Goal: Task Accomplishment & Management: Manage account settings

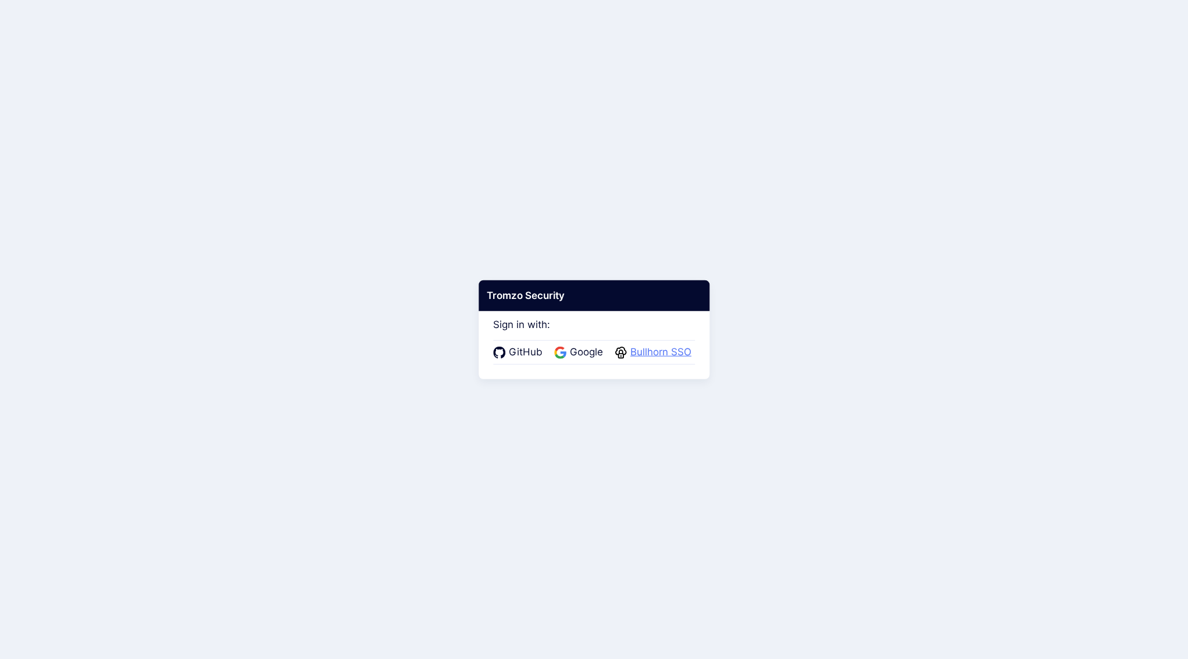
click at [659, 351] on span "Bullhorn SSO" at bounding box center [661, 352] width 68 height 15
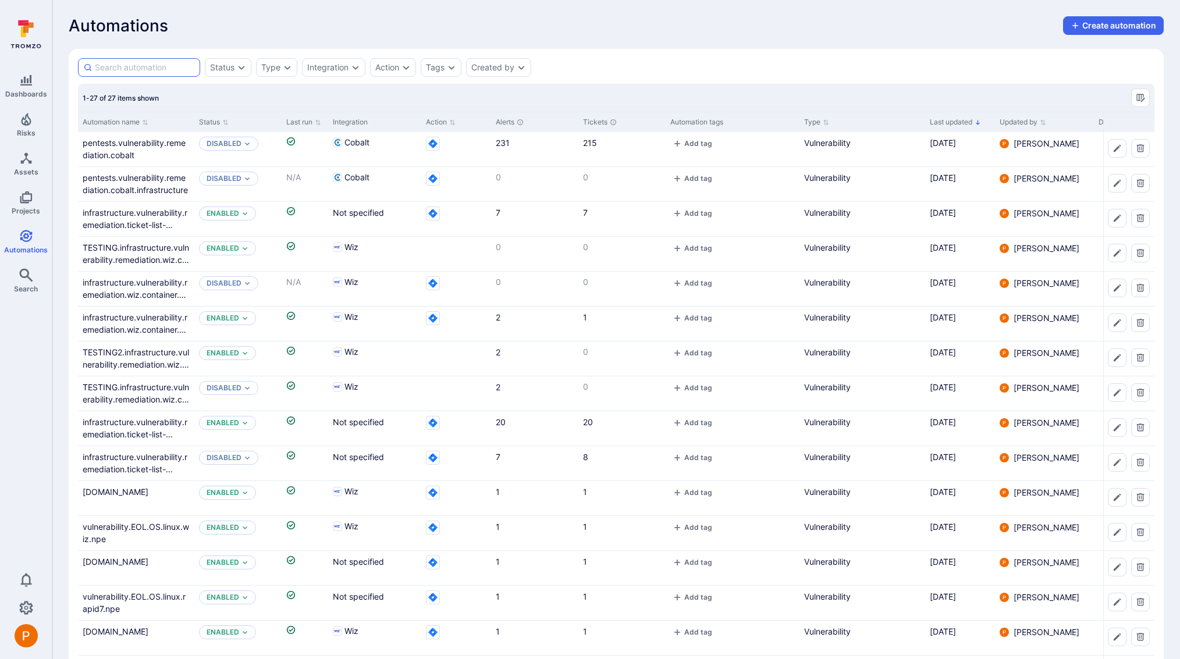
click at [154, 68] on input at bounding box center [145, 68] width 100 height 12
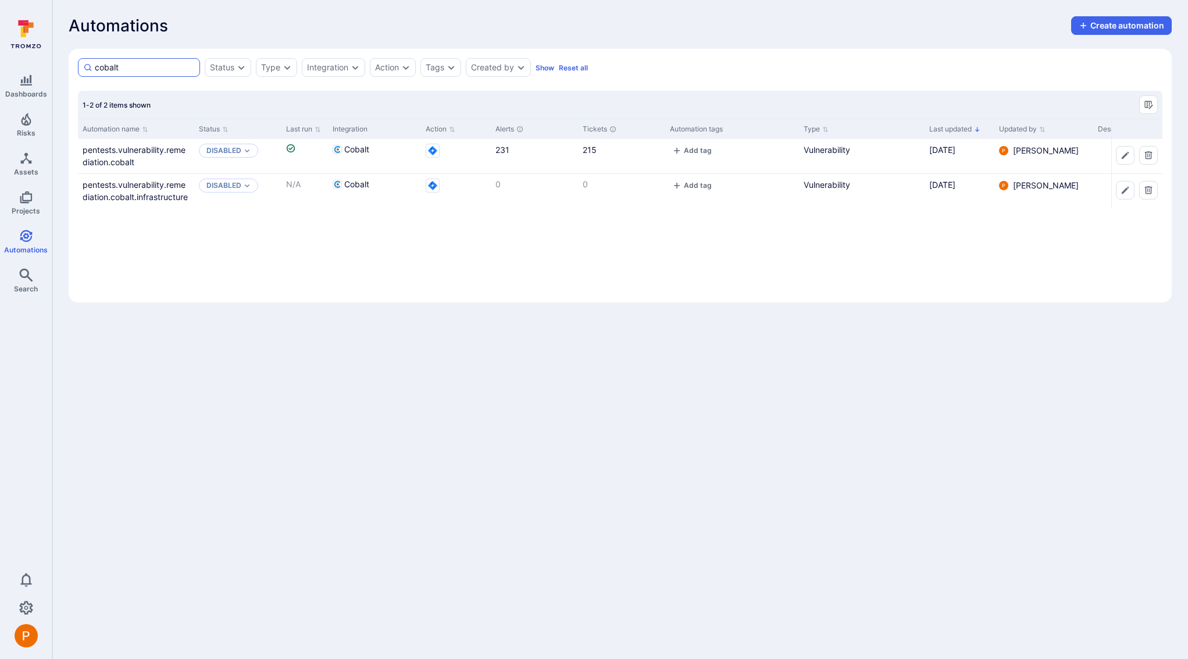
drag, startPoint x: 124, startPoint y: 69, endPoint x: 92, endPoint y: 67, distance: 32.0
click at [92, 67] on div "cobalt" at bounding box center [139, 67] width 122 height 19
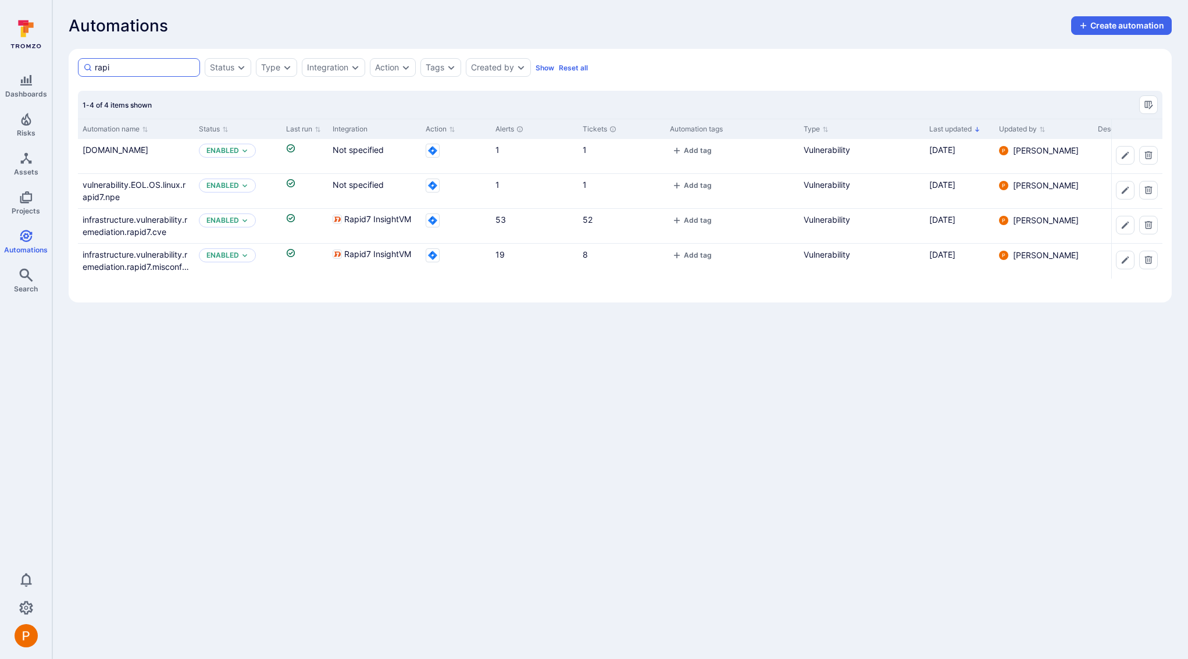
drag, startPoint x: 117, startPoint y: 68, endPoint x: 84, endPoint y: 66, distance: 32.6
click at [84, 66] on div "rapi" at bounding box center [139, 67] width 122 height 19
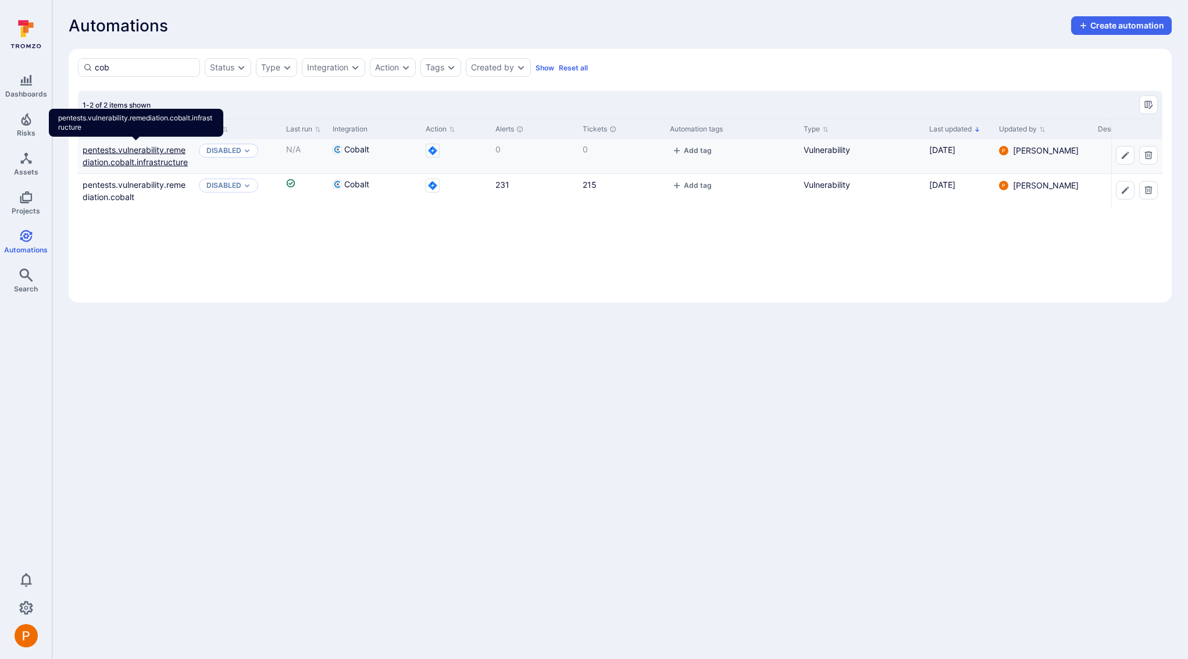
type input "cob"
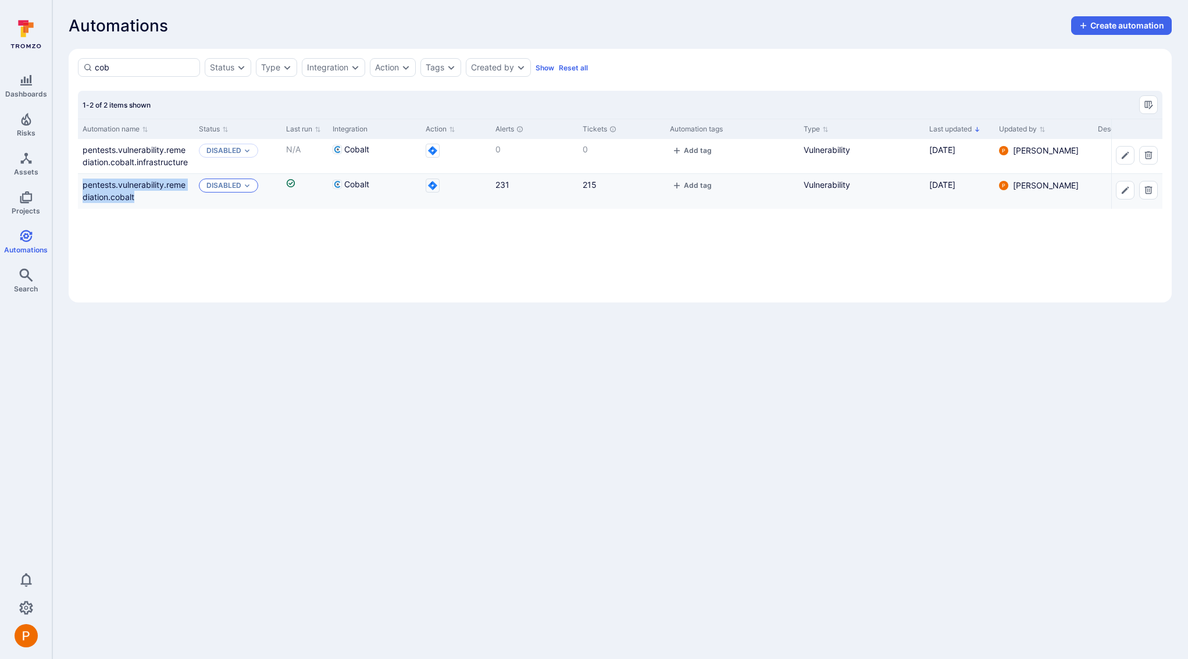
click at [224, 186] on p "Disabled" at bounding box center [223, 185] width 35 height 9
click at [235, 213] on span "Enabled" at bounding box center [246, 217] width 33 height 9
click at [249, 156] on div "Disabled" at bounding box center [228, 151] width 59 height 14
click at [245, 176] on div "Enabled" at bounding box center [269, 182] width 78 height 12
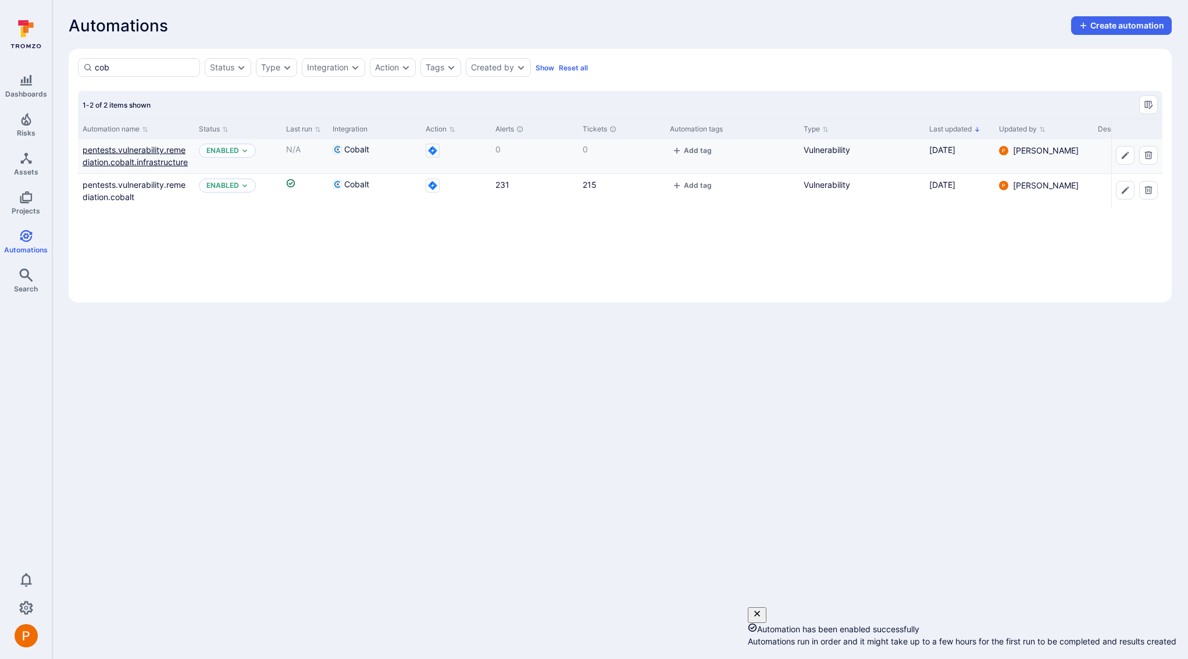
click at [164, 159] on link "pentests.vulnerability.remediation.cobalt.infrastructure" at bounding box center [135, 156] width 105 height 22
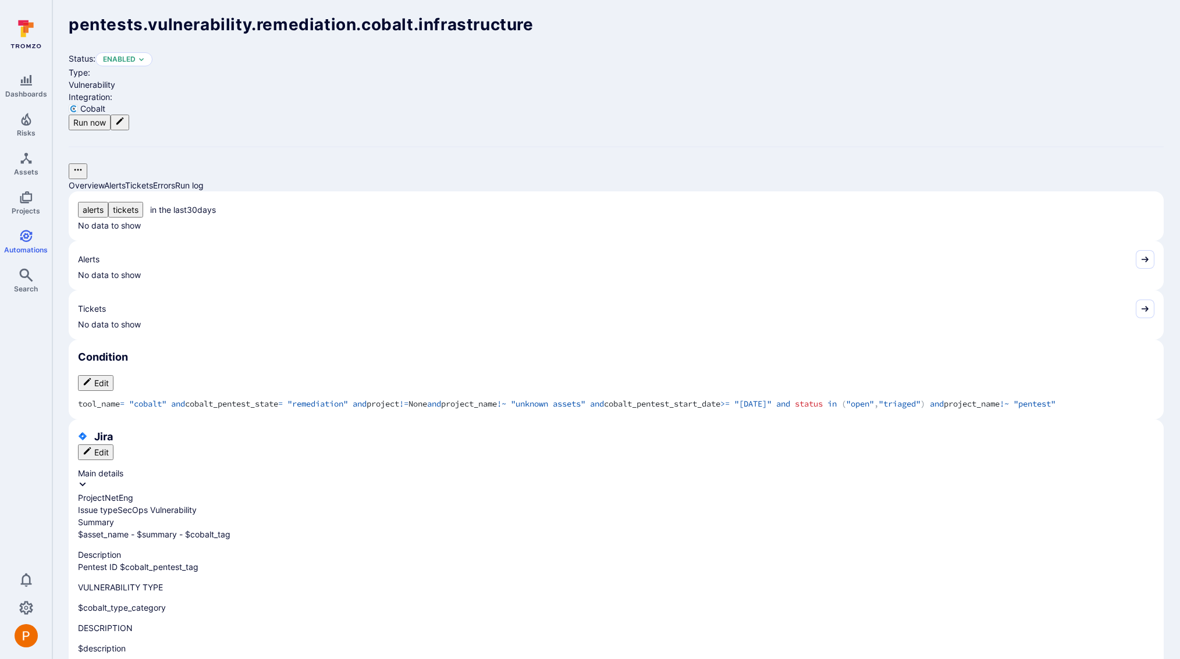
click at [124, 116] on icon "Edit automation" at bounding box center [119, 120] width 9 height 9
click at [111, 115] on button "Run now" at bounding box center [90, 123] width 42 height 16
click at [204, 180] on link "Run log" at bounding box center [189, 185] width 29 height 10
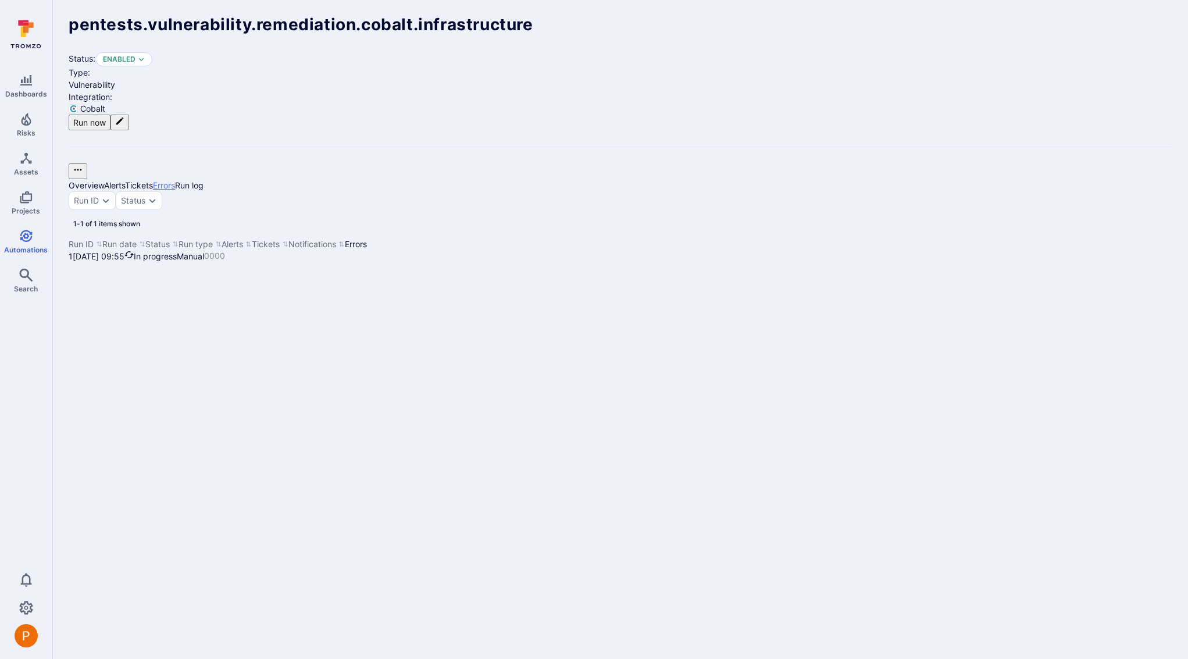
click at [175, 180] on link "Errors" at bounding box center [164, 185] width 22 height 10
click at [204, 180] on link "Run log" at bounding box center [189, 185] width 29 height 10
click at [175, 180] on link "Errors" at bounding box center [164, 185] width 22 height 10
click at [204, 180] on link "Run log" at bounding box center [189, 185] width 29 height 10
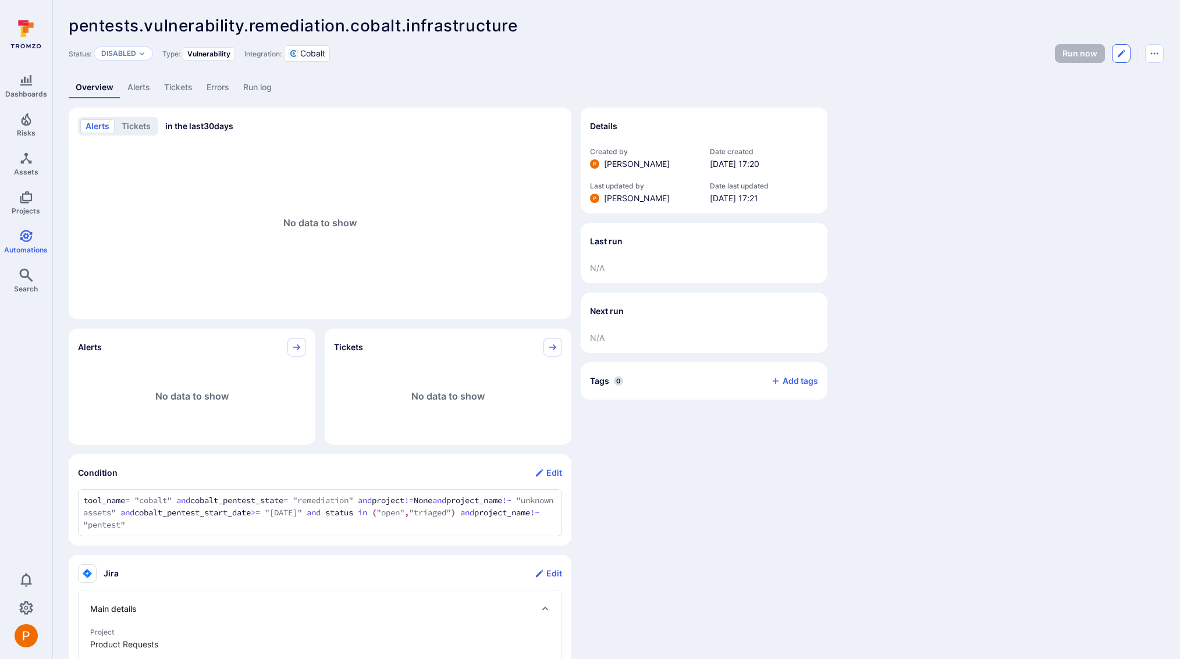
click at [1121, 54] on icon "Edit automation" at bounding box center [1120, 53] width 7 height 7
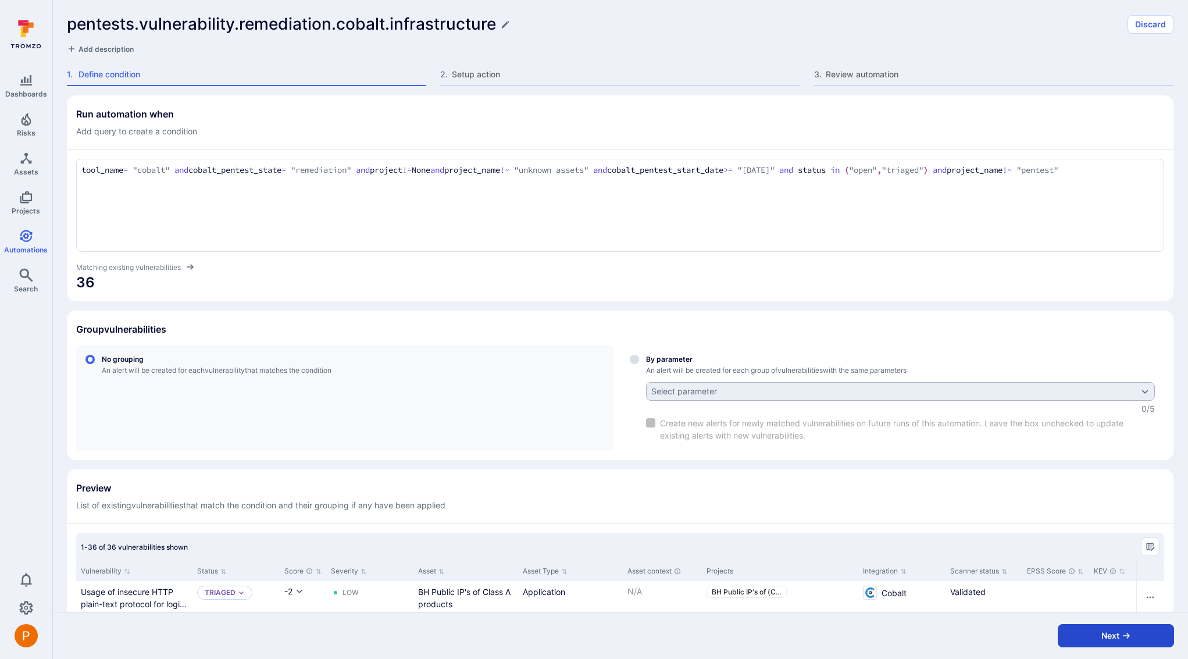
click at [1106, 635] on button "Next" at bounding box center [1116, 635] width 116 height 23
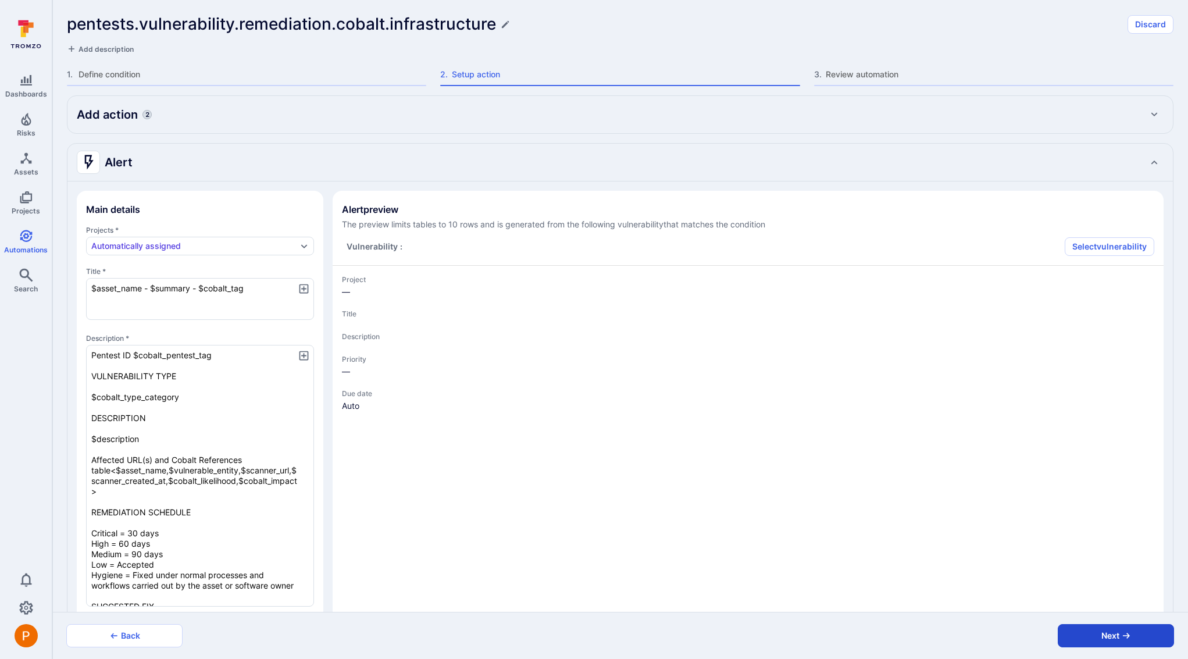
type textarea "x"
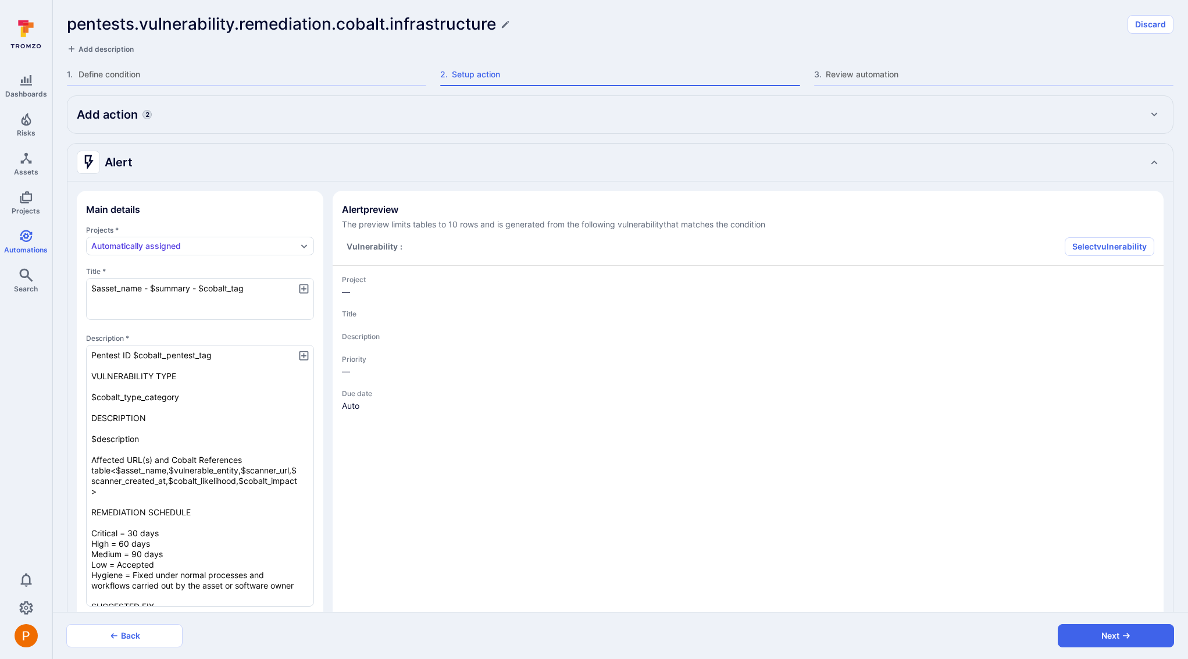
type textarea "x"
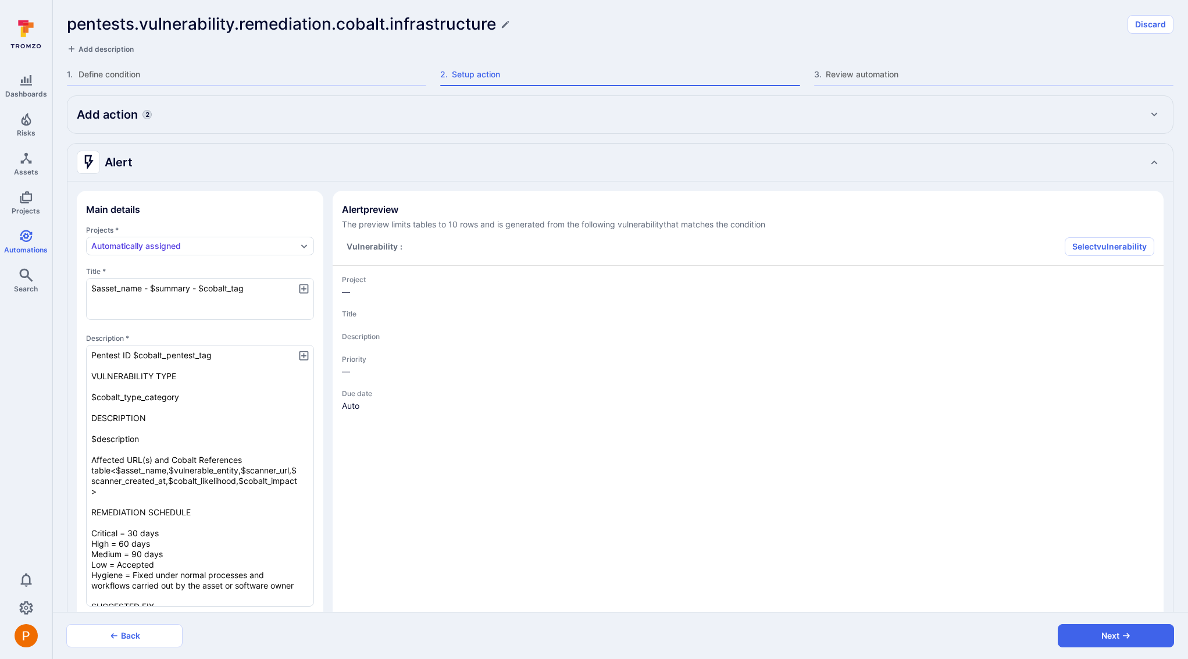
type textarea "x"
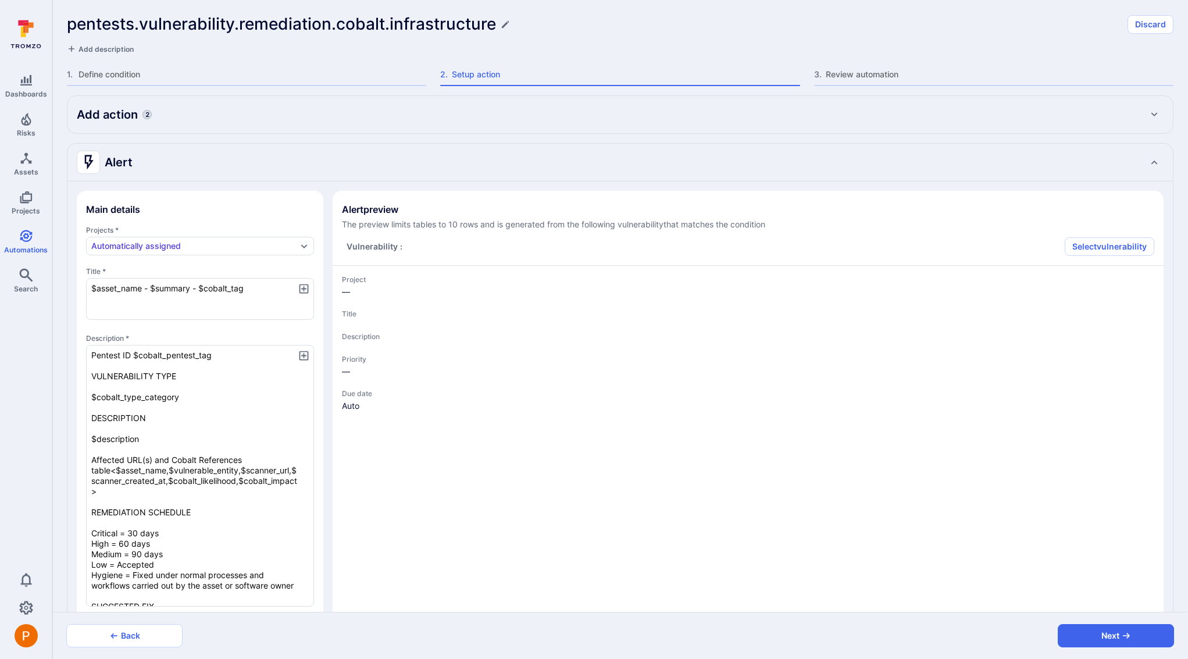
type textarea "x"
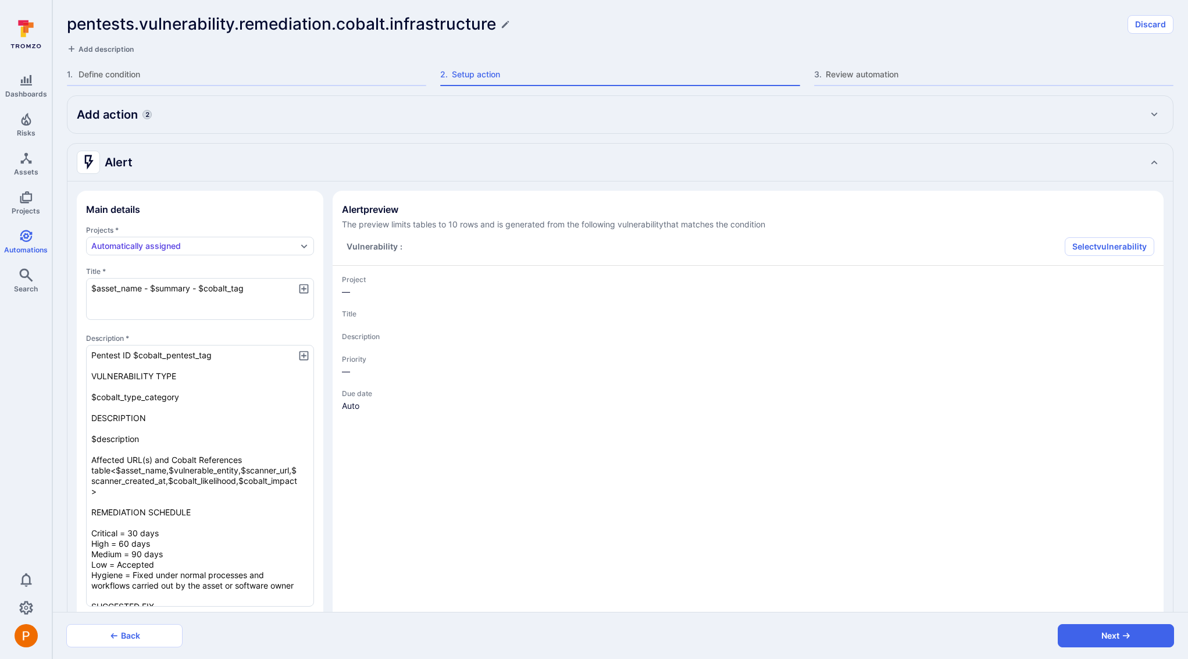
type textarea "x"
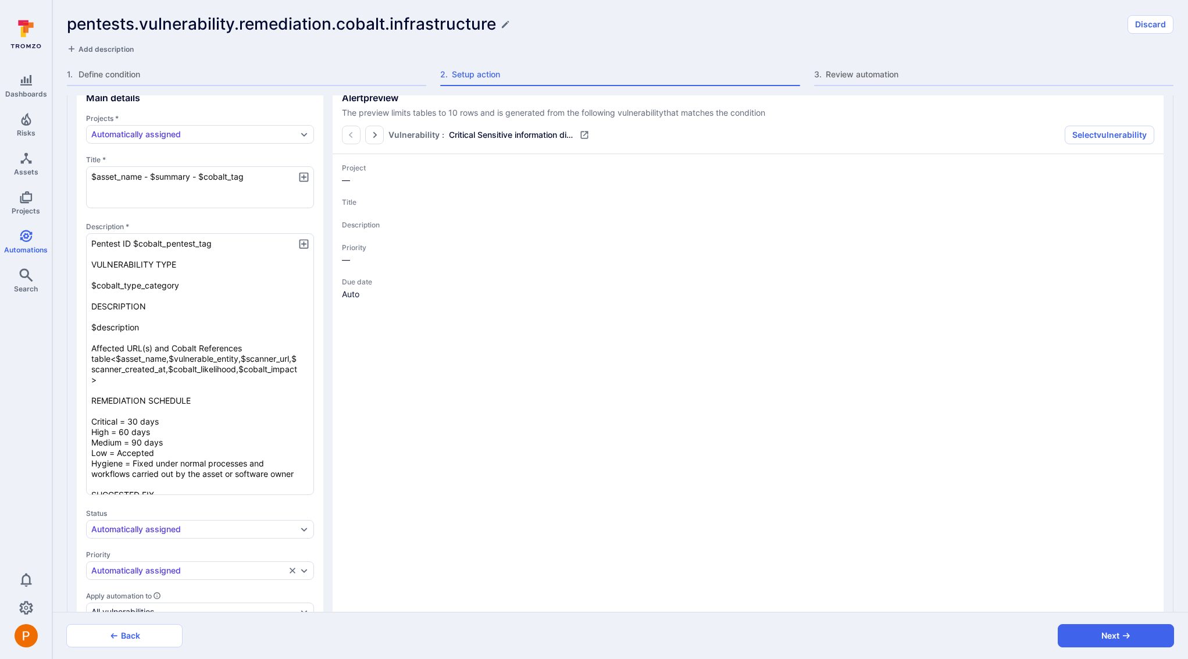
scroll to position [166, 0]
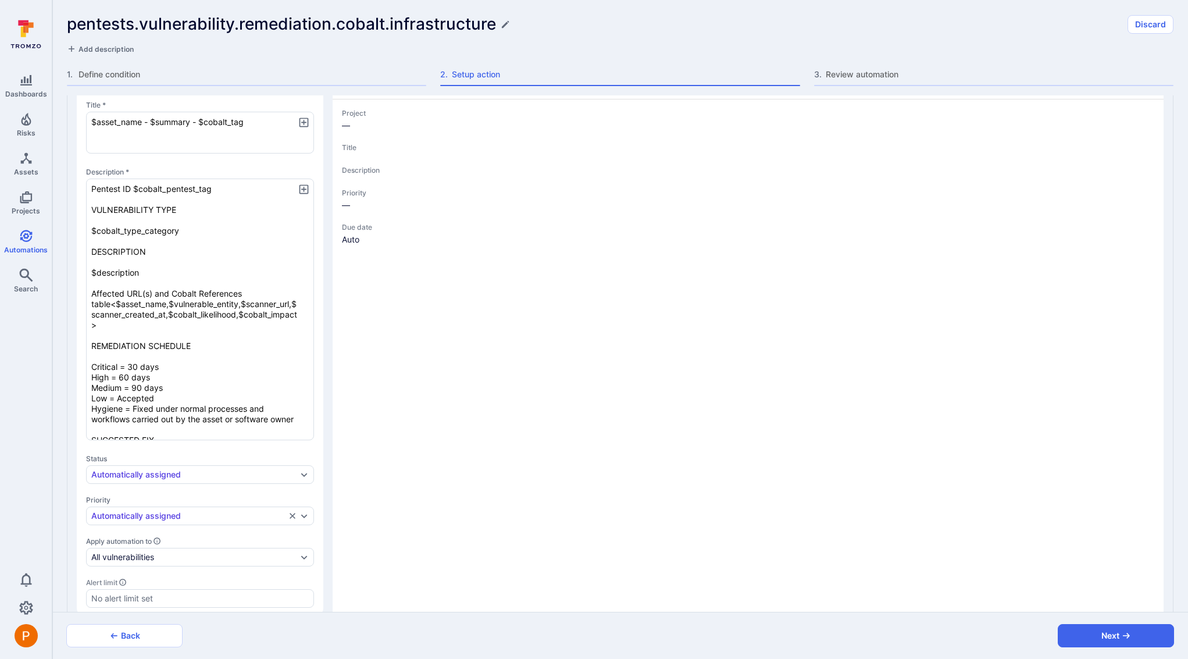
type textarea "x"
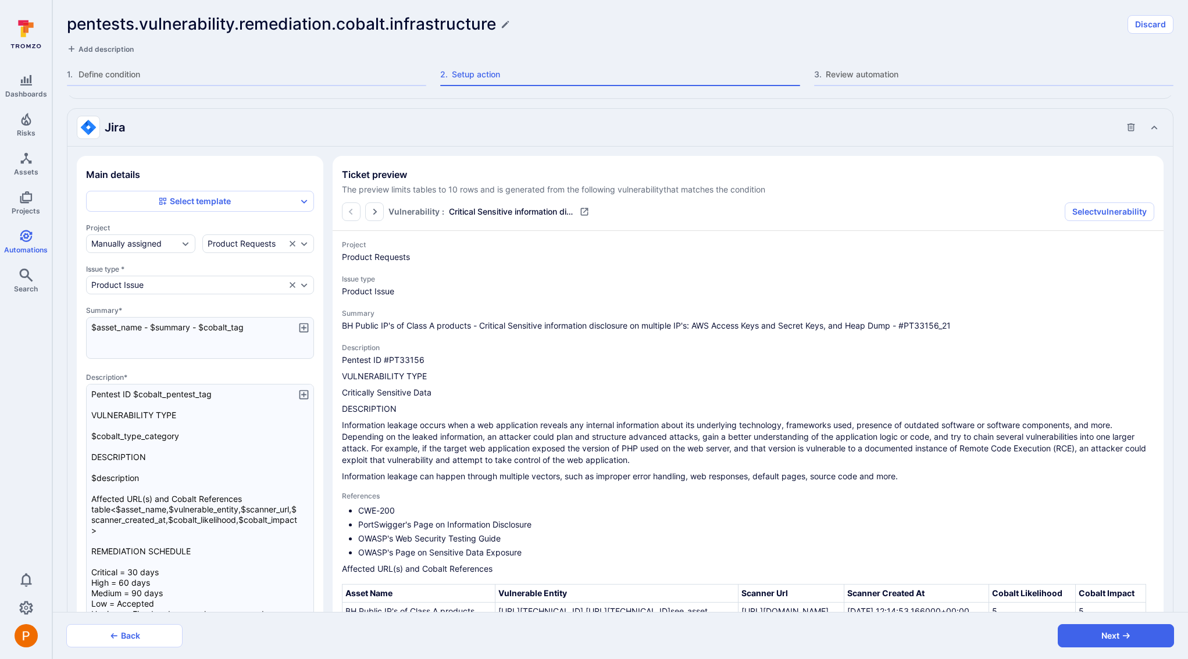
scroll to position [1016, 0]
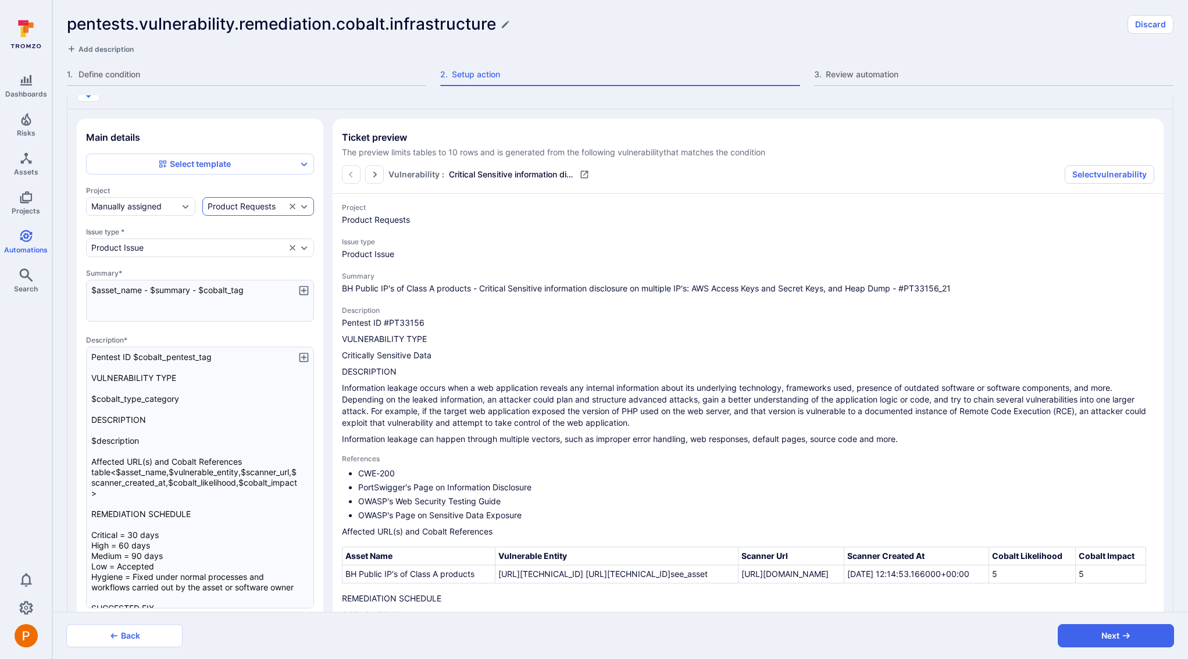
click at [278, 206] on div "Product Requests" at bounding box center [247, 206] width 78 height 9
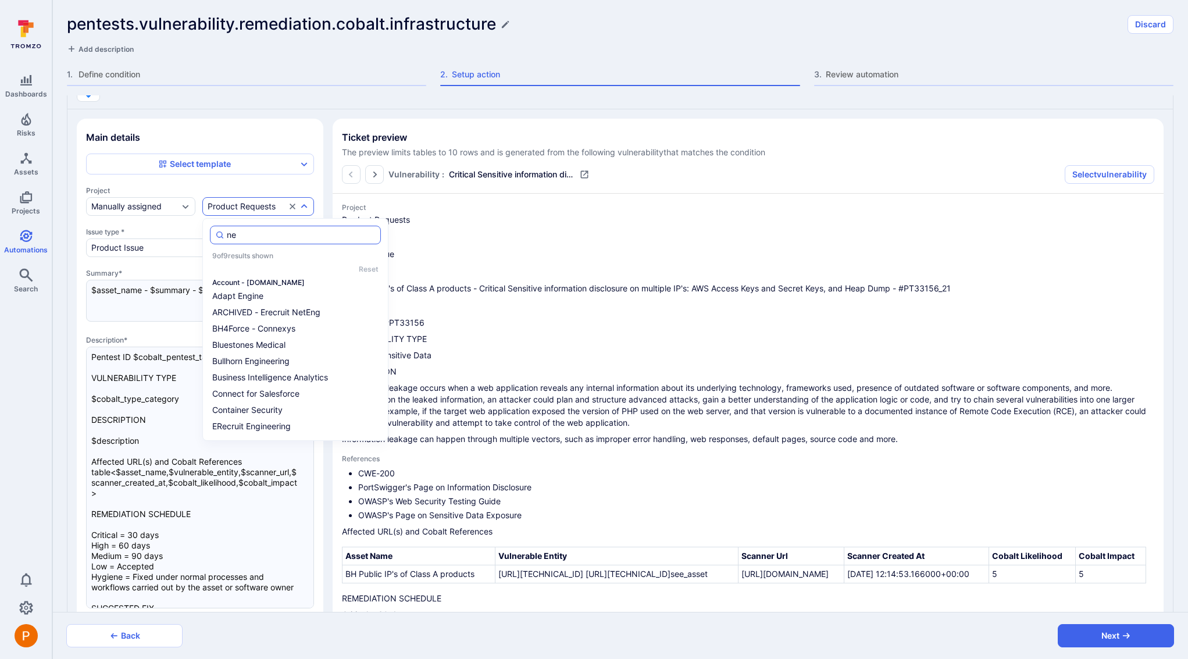
type input "net"
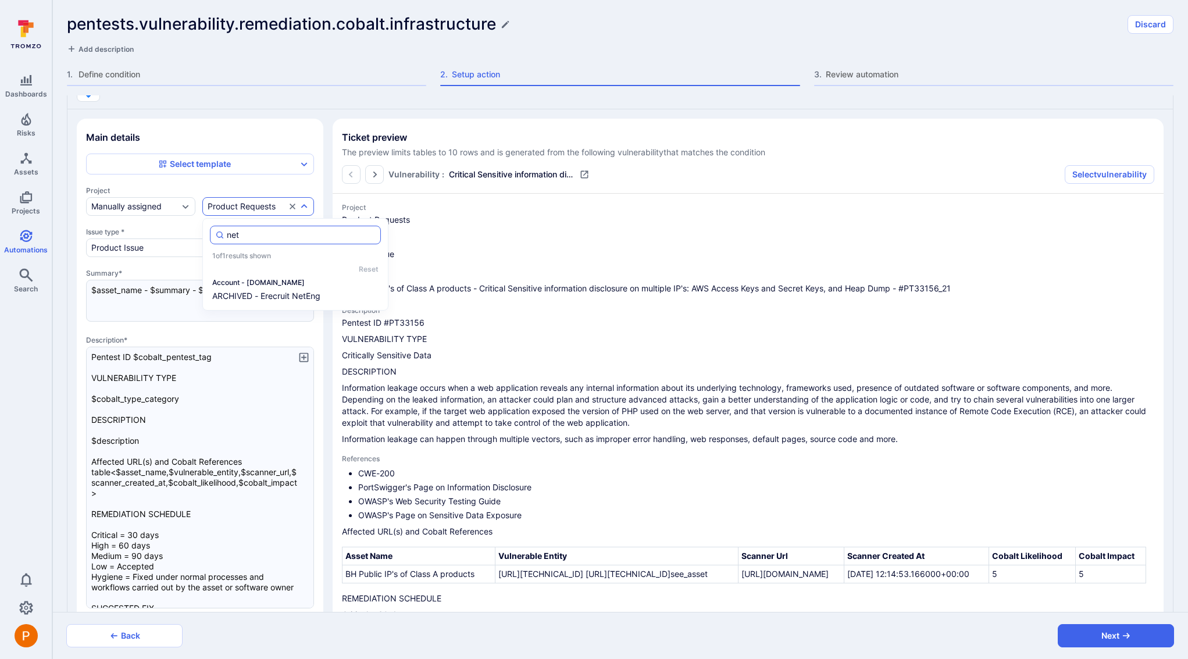
type textarea "x"
click at [240, 314] on li "NetEng" at bounding box center [295, 312] width 171 height 14
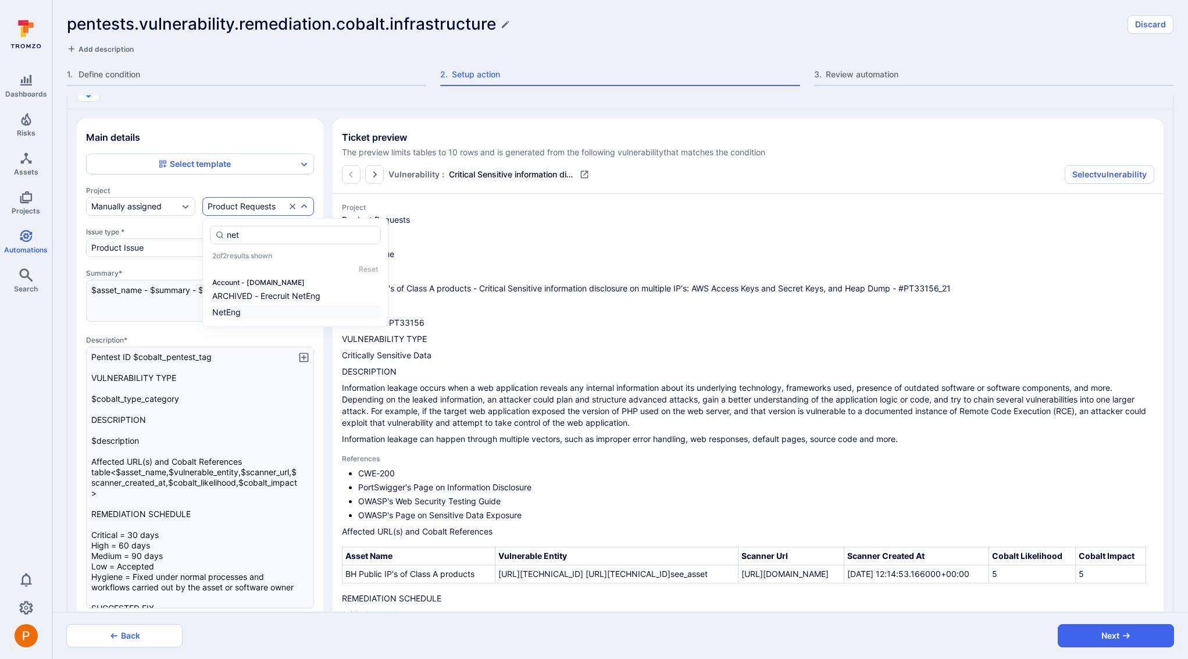
type textarea "x"
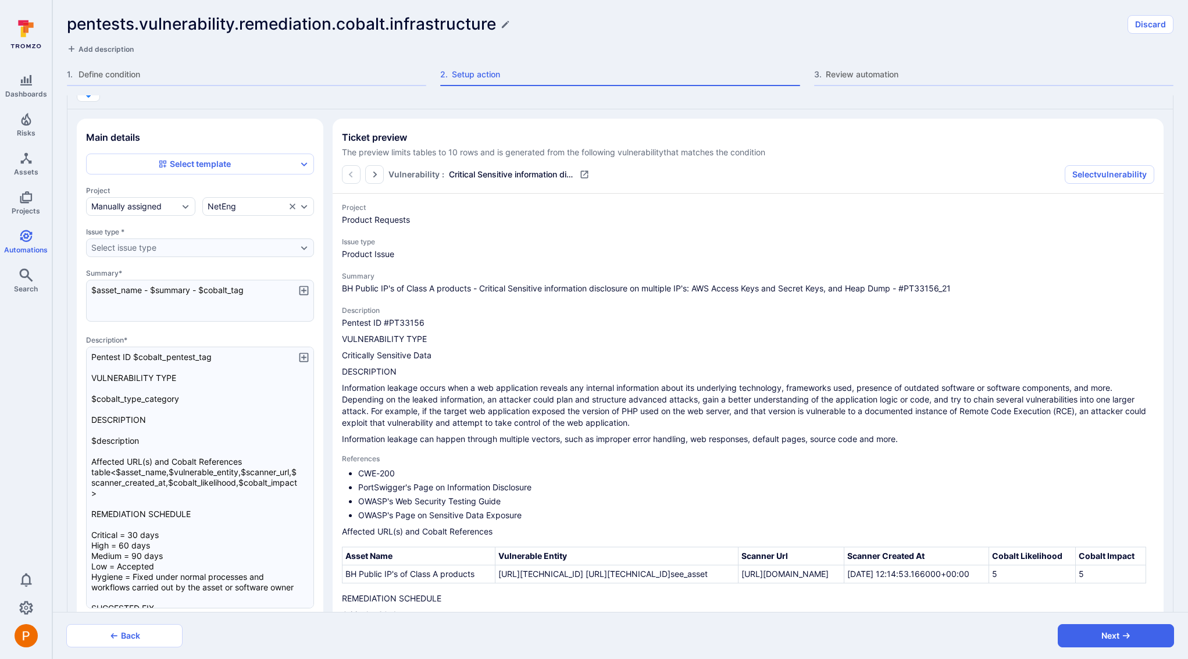
type textarea "x"
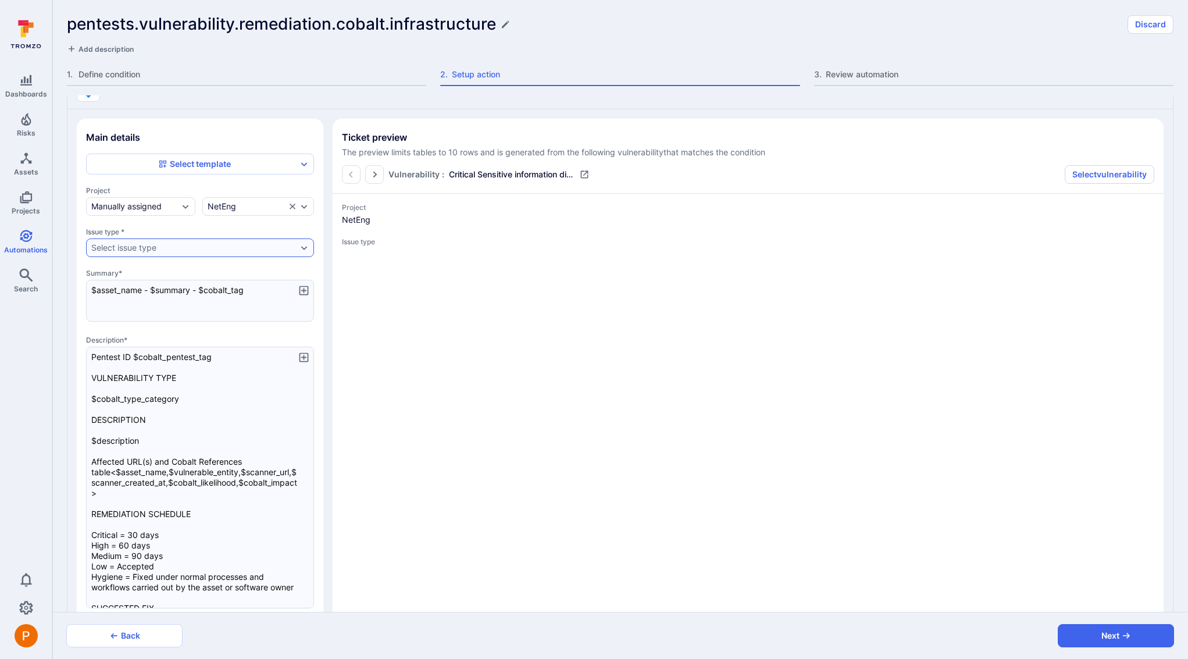
click at [208, 245] on div "Select issue type" at bounding box center [194, 247] width 206 height 9
type input "secops"
click at [183, 355] on li "SecOps Vulnerability" at bounding box center [179, 359] width 171 height 14
type textarea "x"
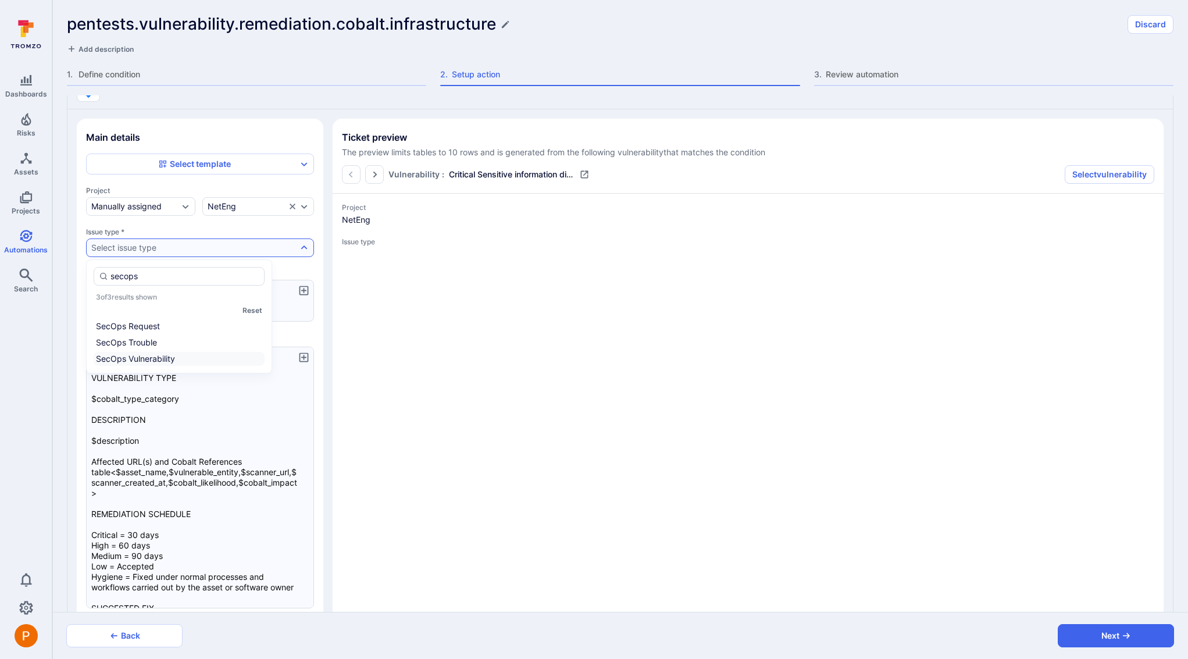
type textarea "x"
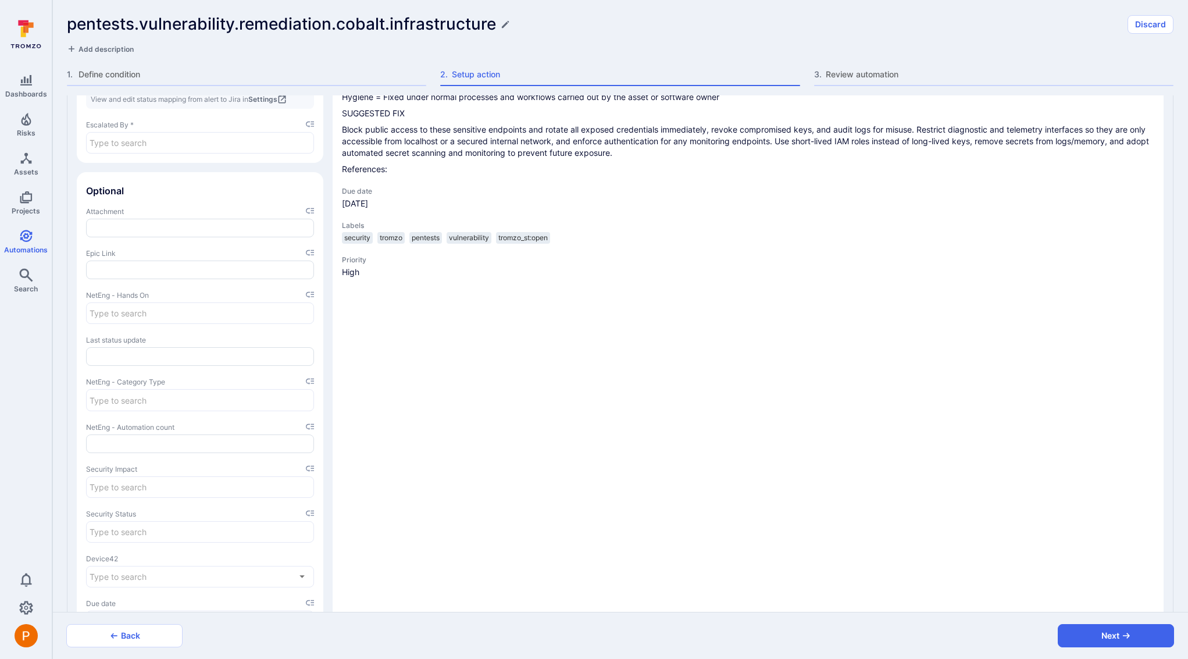
scroll to position [1562, 0]
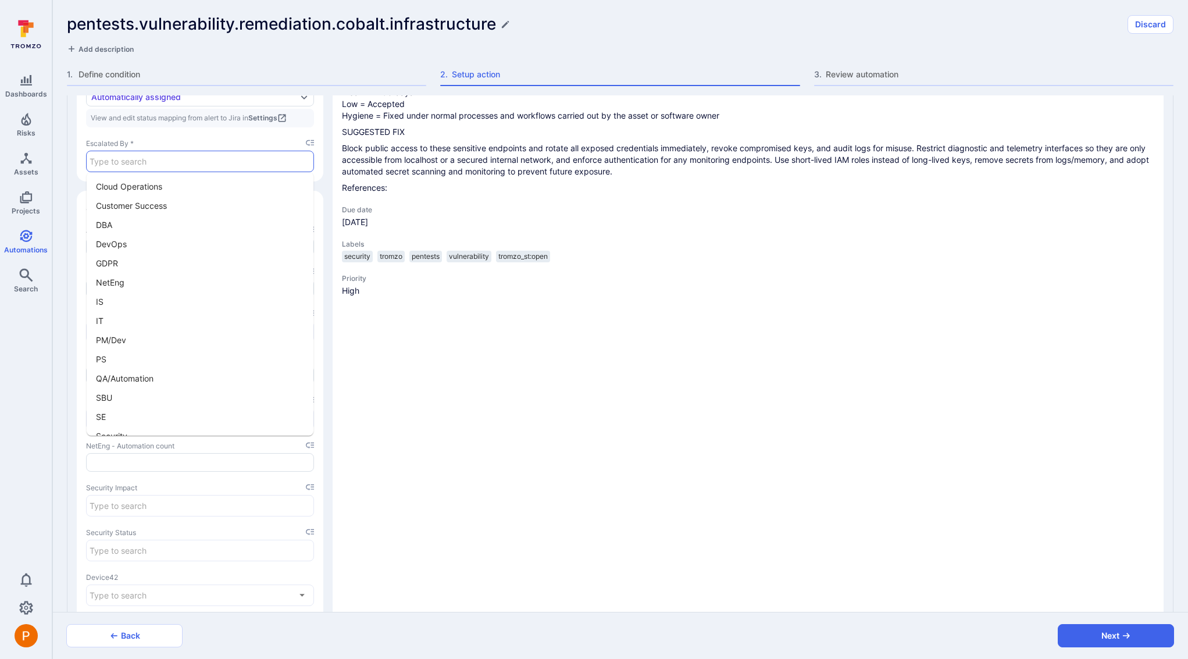
click at [198, 168] on input "Escalated By input" at bounding box center [200, 161] width 227 height 20
type input "s"
type textarea "x"
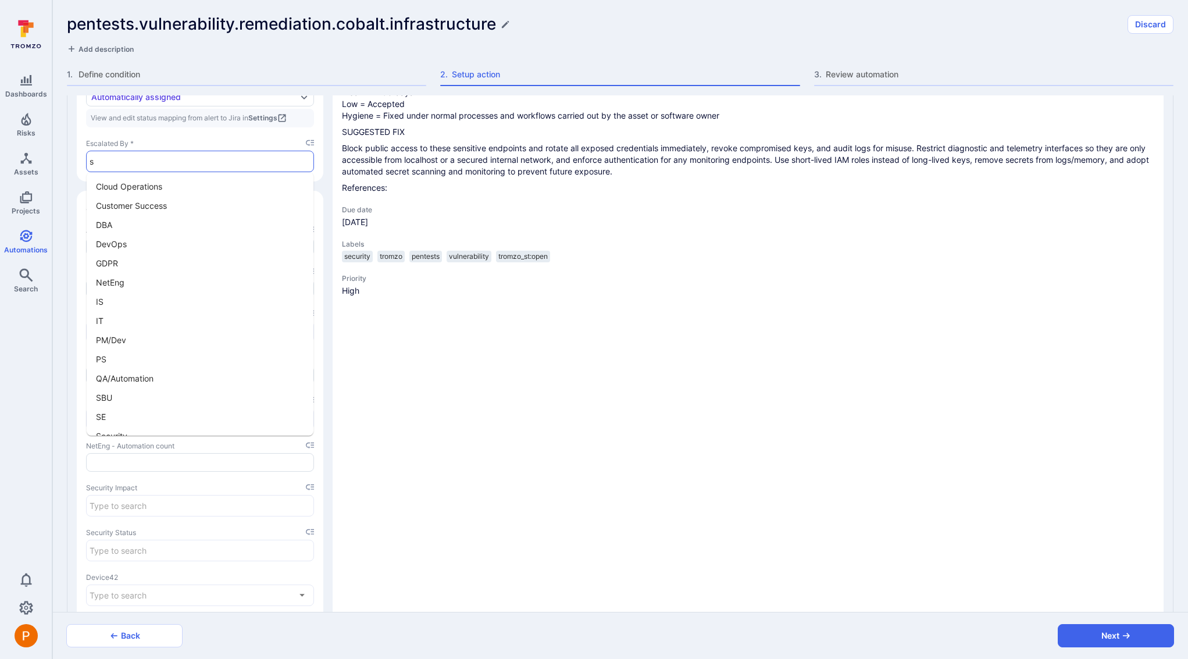
type textarea "x"
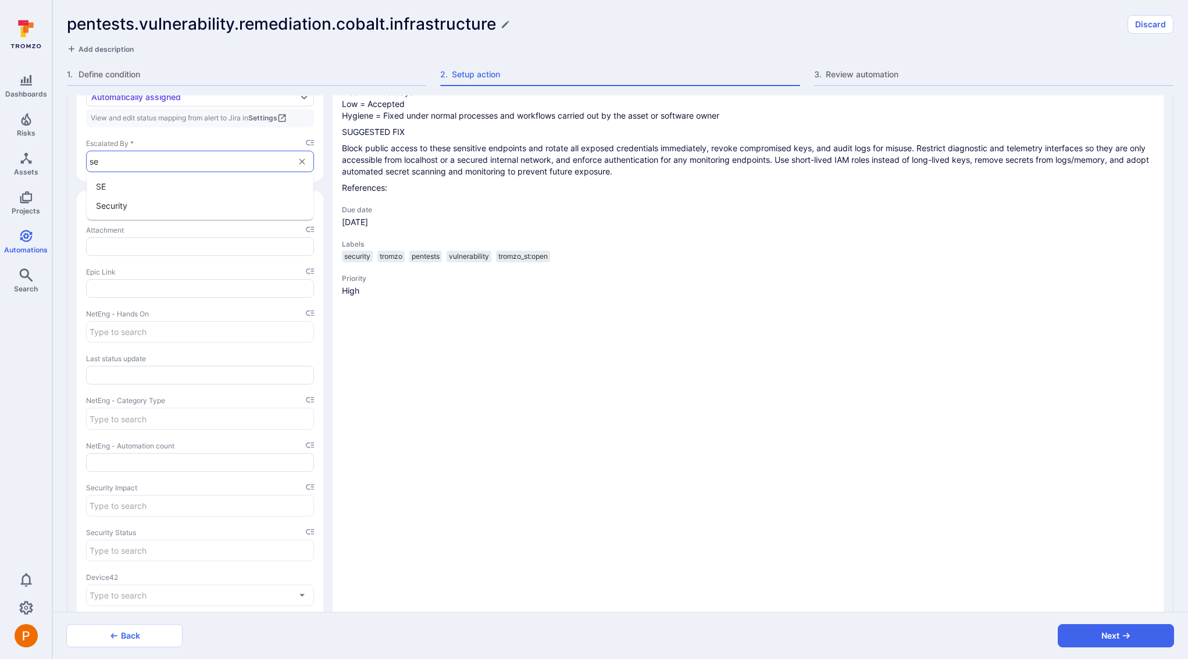
type input "sec"
type textarea "x"
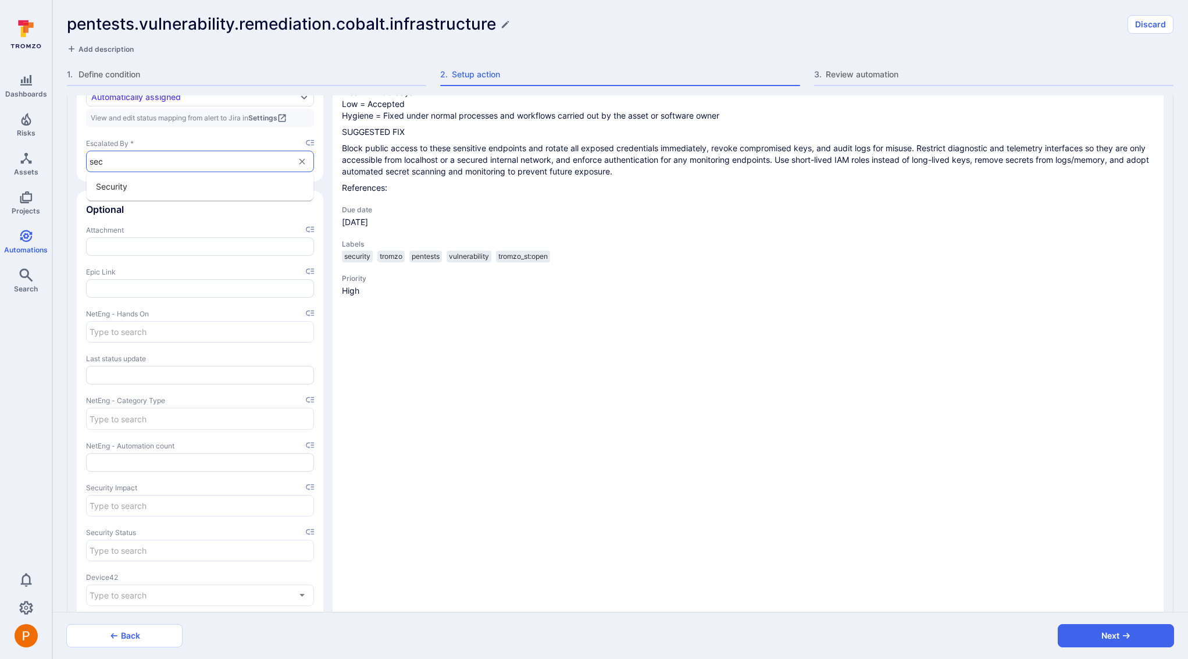
click at [199, 183] on li "Security" at bounding box center [200, 186] width 227 height 19
type textarea "x"
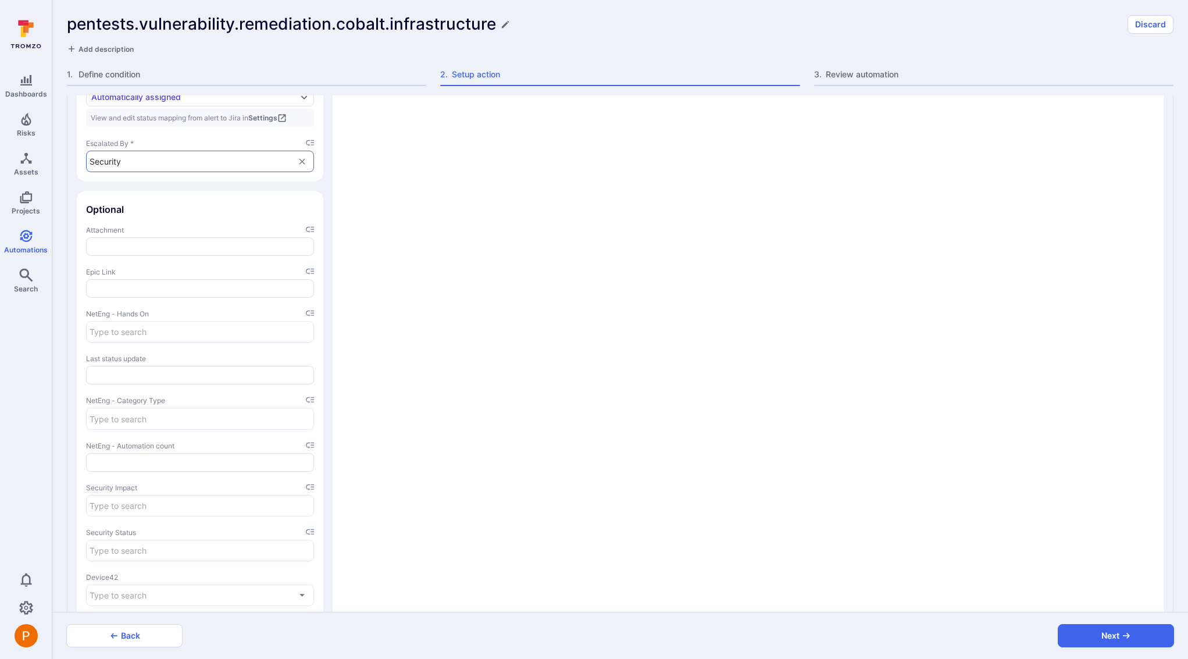
type input "Security"
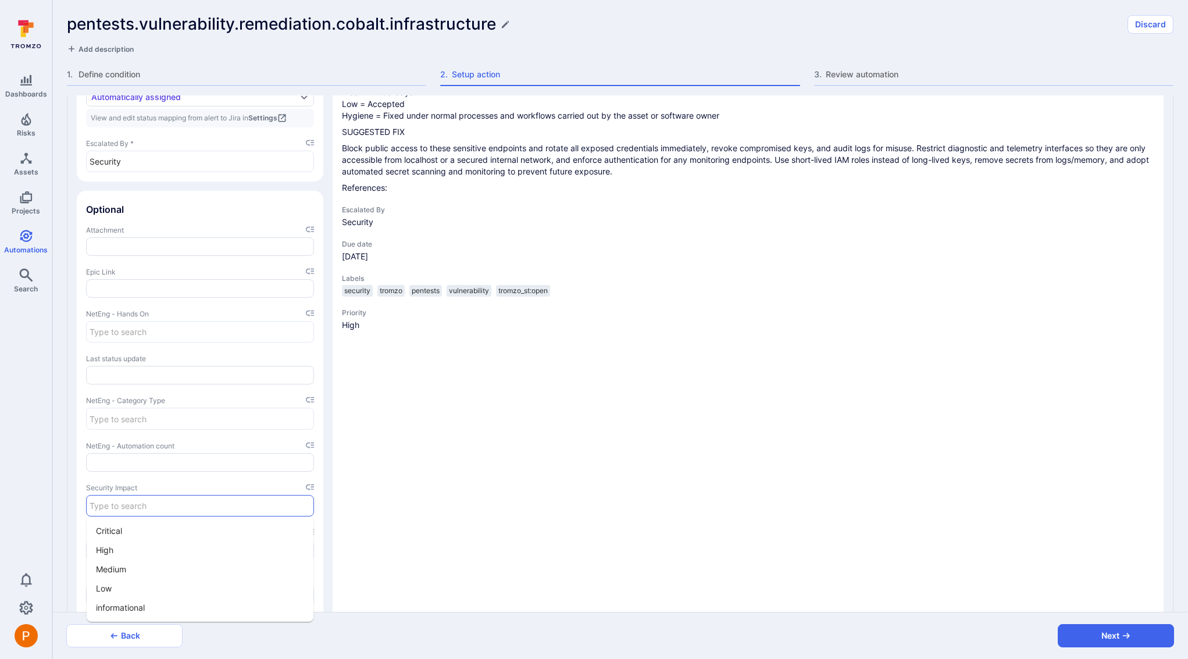
click at [141, 506] on input "Security Impact input" at bounding box center [200, 506] width 227 height 20
paste input "$severity"
type input "$severity"
type textarea "x"
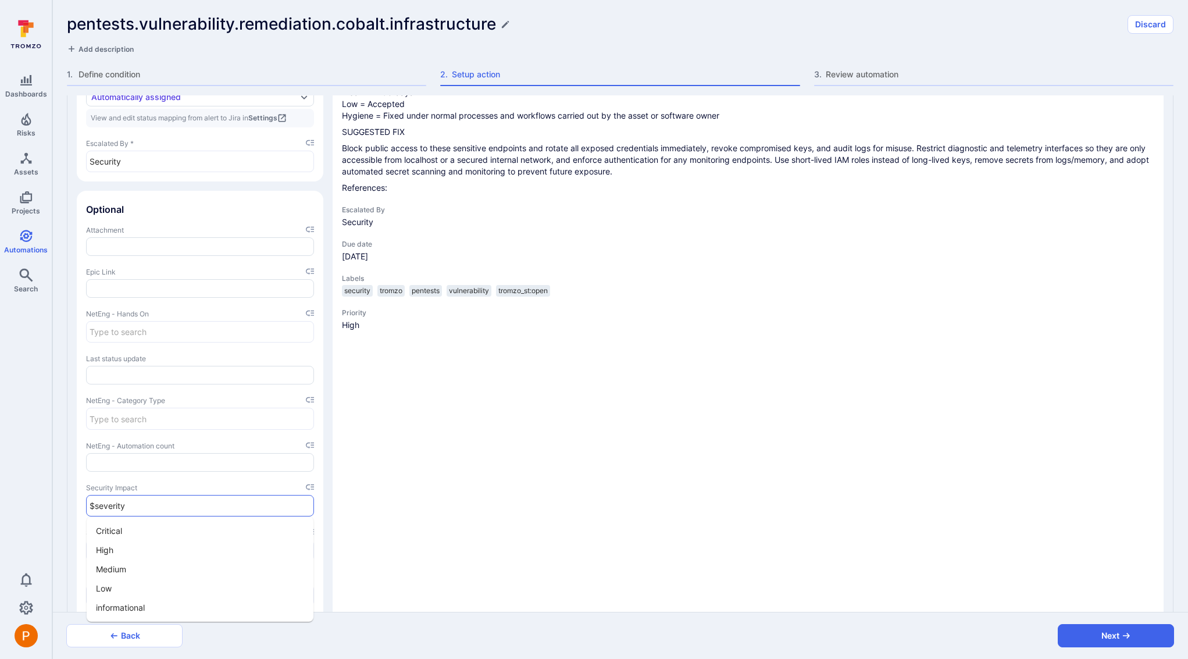
type textarea "x"
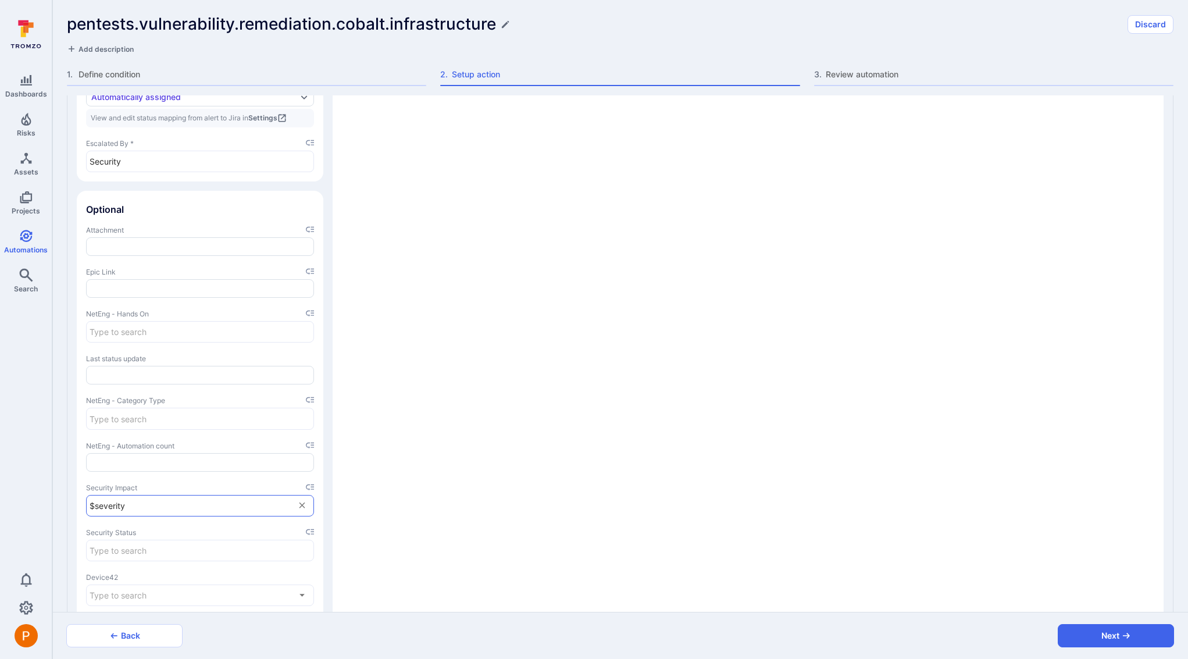
type input "$severity"
click at [325, 482] on div "Main details Select template Project Manually assigned NetEng Issue type * SecO…" at bounding box center [620, 220] width 1106 height 1312
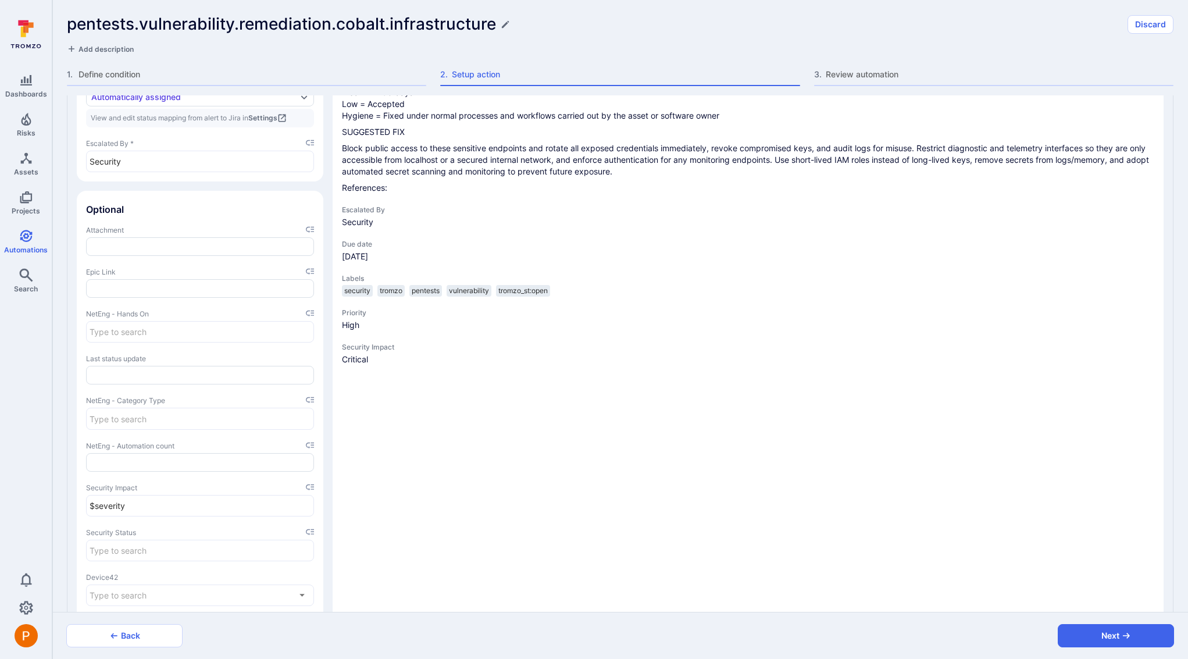
click at [212, 557] on input "Security Status input" at bounding box center [200, 550] width 227 height 20
click at [141, 451] on li "Standard SLA" at bounding box center [200, 448] width 227 height 19
type textarea "x"
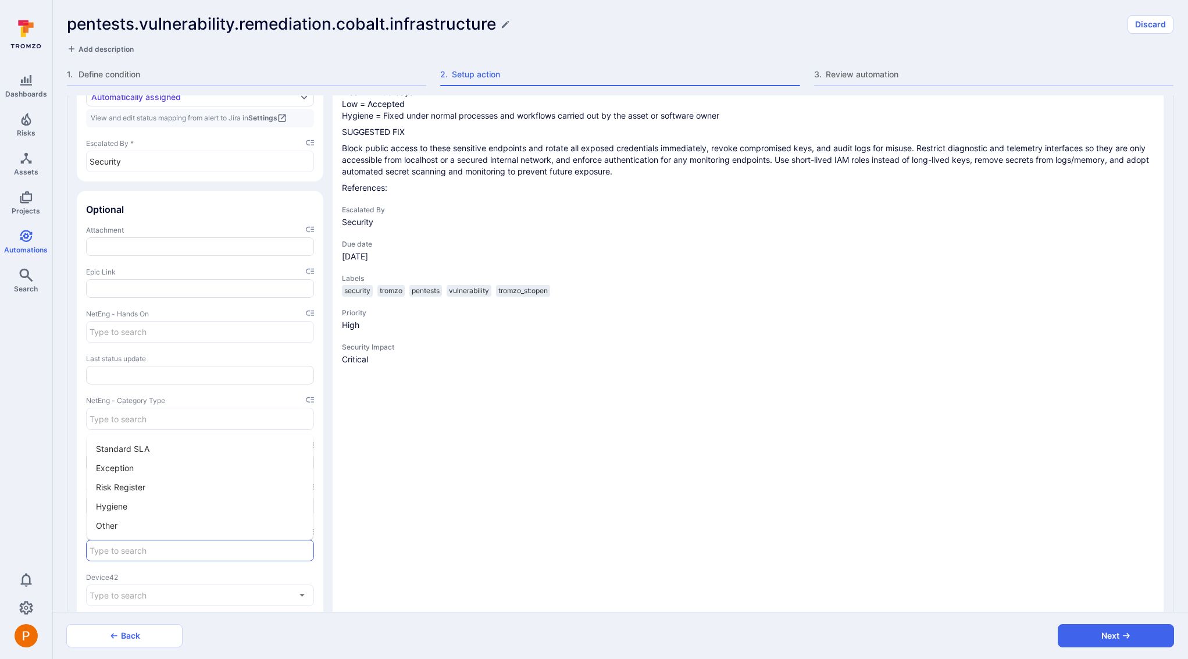
type textarea "x"
type input "Standard SLA"
click at [327, 516] on div "Main details Select template Project Manually assigned NetEng Issue type * SecO…" at bounding box center [620, 220] width 1106 height 1312
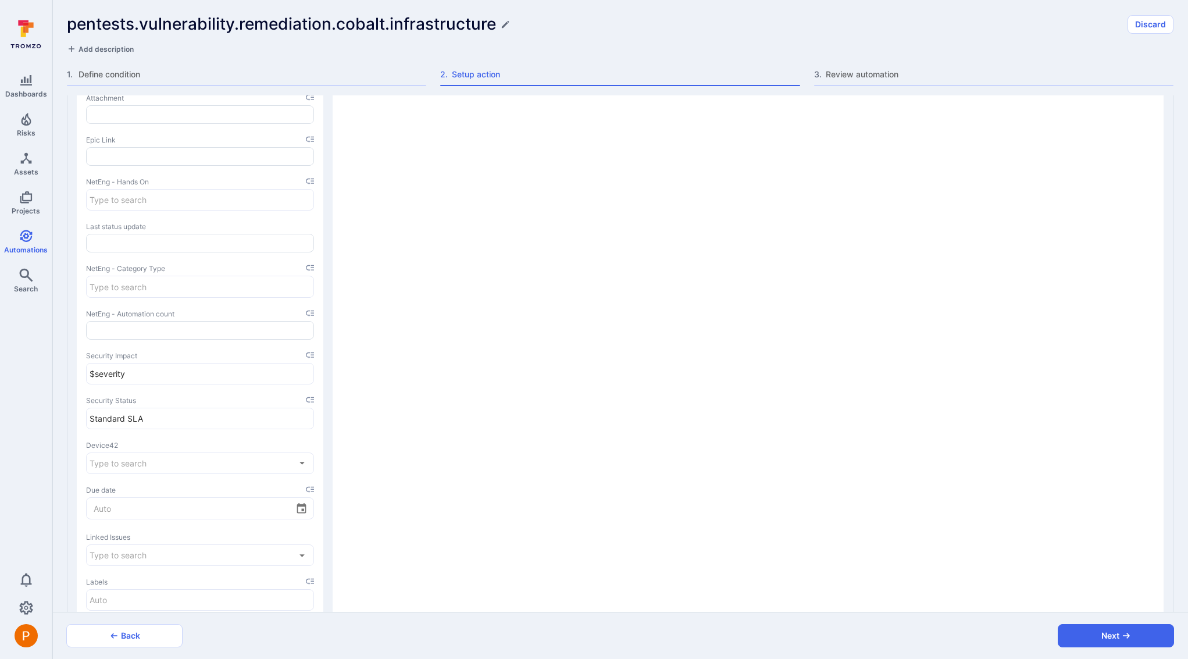
scroll to position [1732, 0]
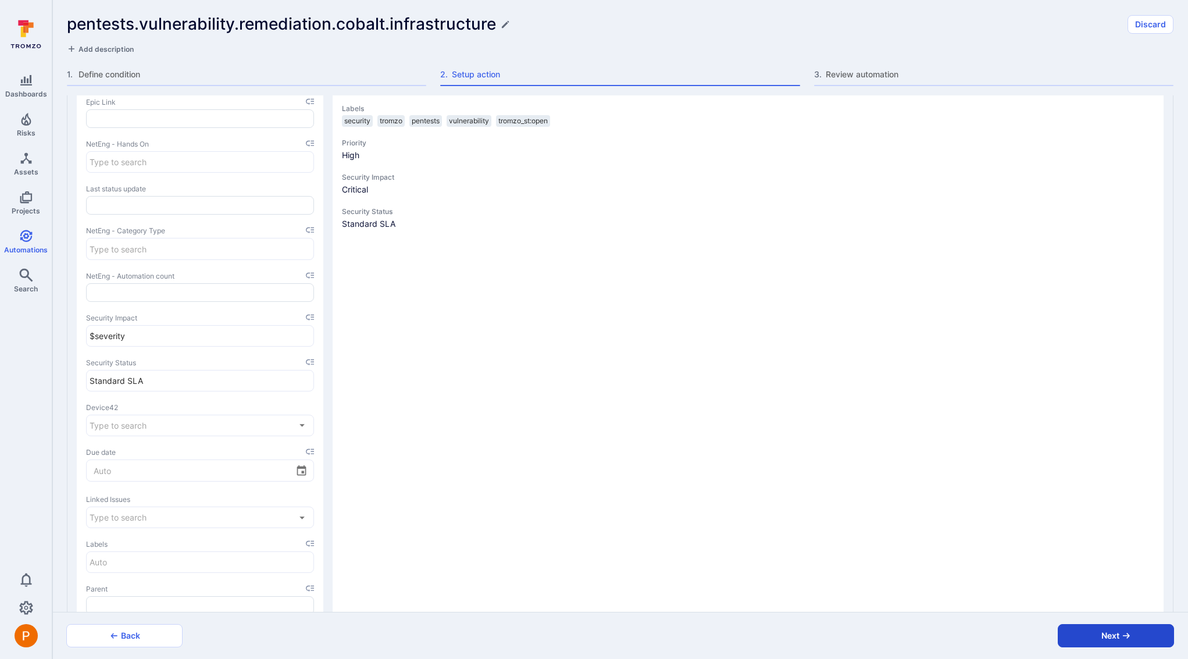
click at [1099, 631] on button "Next" at bounding box center [1116, 635] width 116 height 23
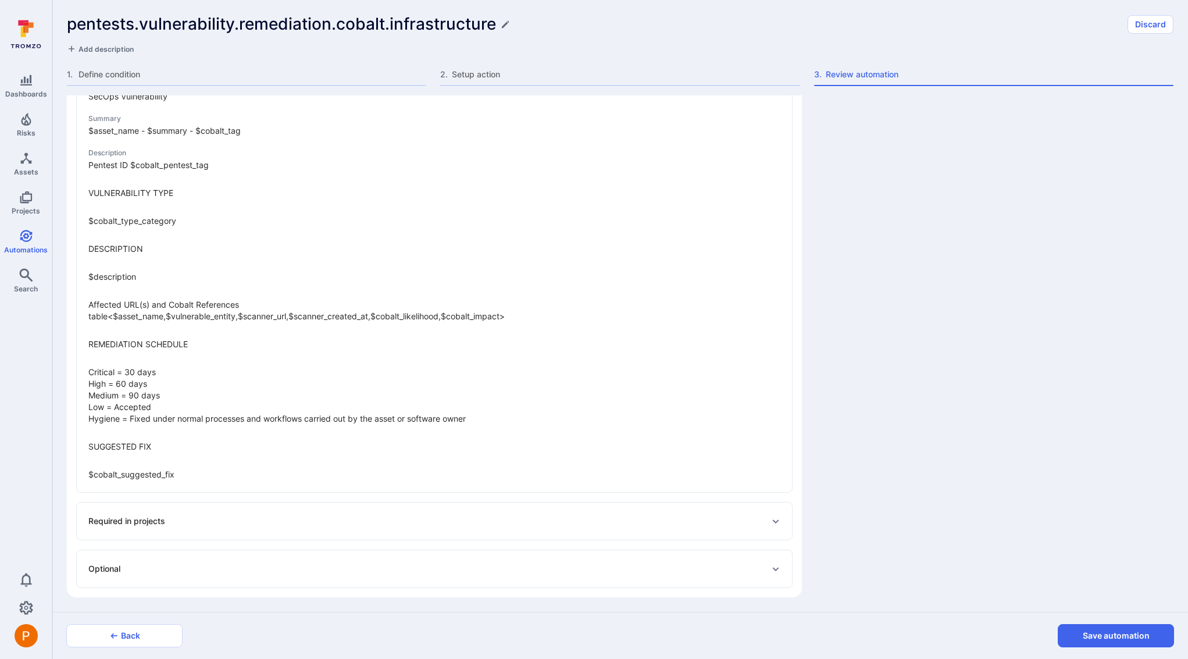
scroll to position [885, 0]
click at [1103, 643] on button "Save automation" at bounding box center [1116, 635] width 116 height 23
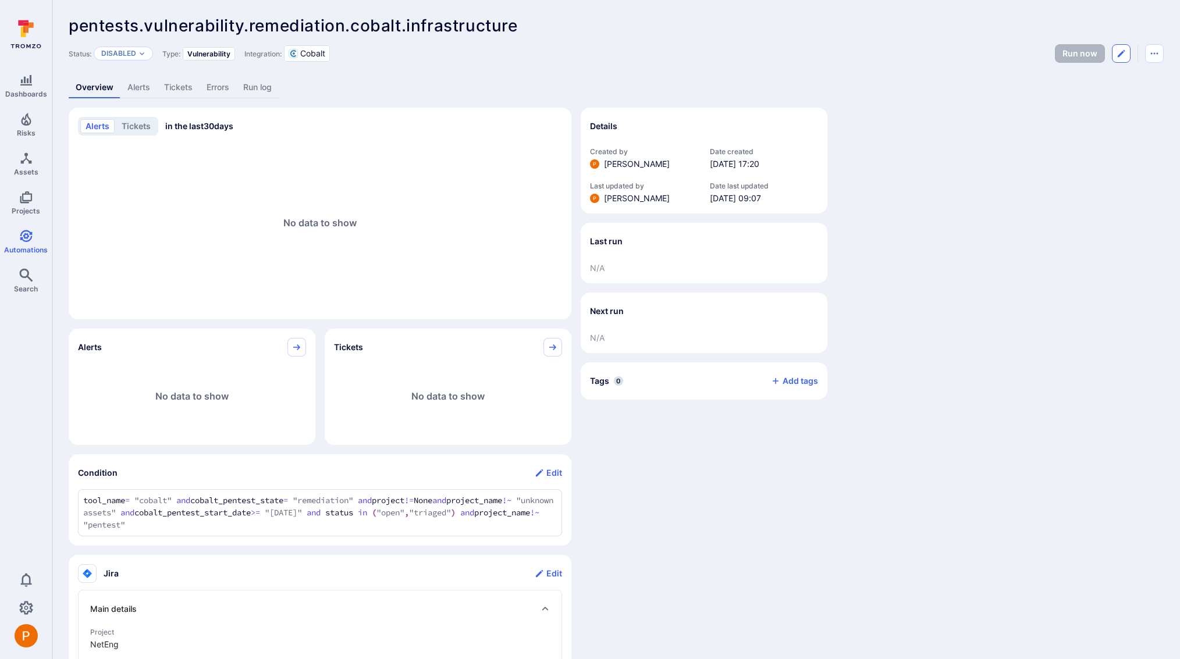
click at [1126, 55] on button "Edit automation" at bounding box center [1121, 53] width 19 height 19
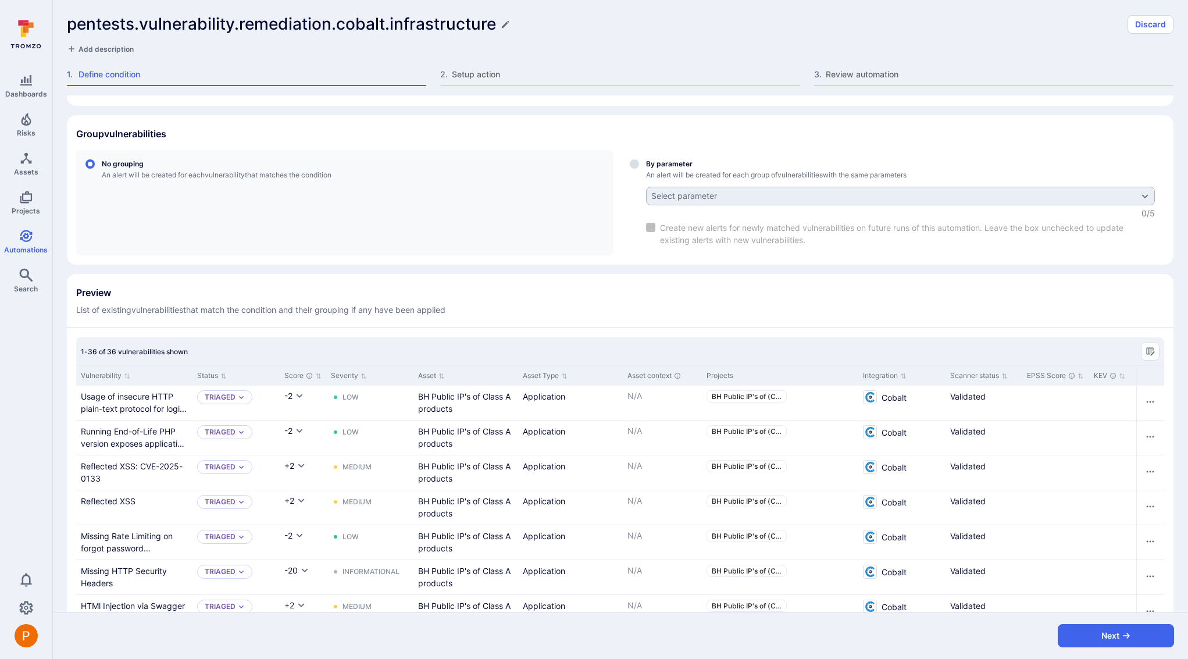
scroll to position [196, 0]
click at [1092, 638] on button "Next" at bounding box center [1116, 635] width 116 height 23
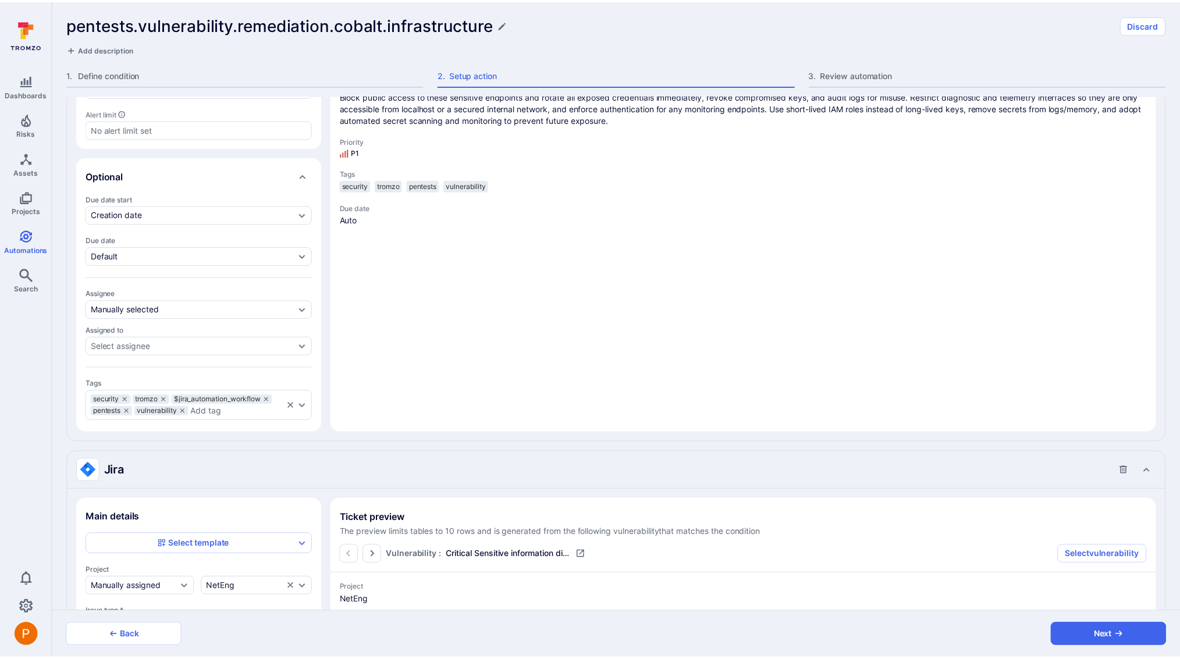
scroll to position [1841, 0]
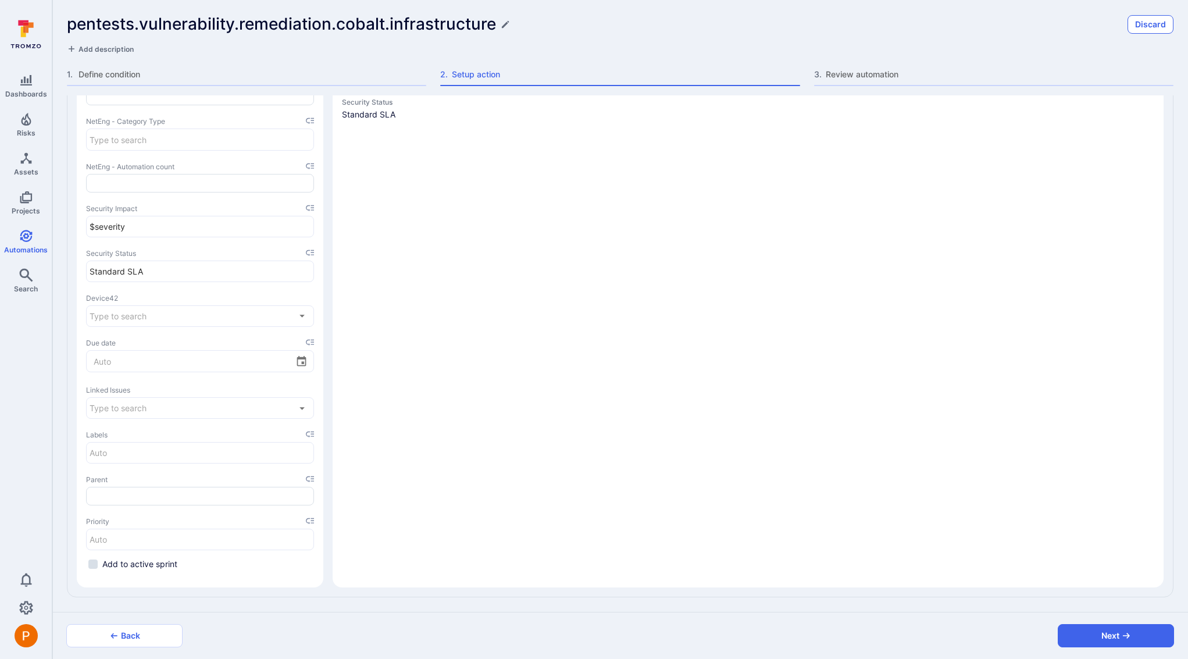
click at [1162, 26] on button "Discard" at bounding box center [1151, 24] width 46 height 19
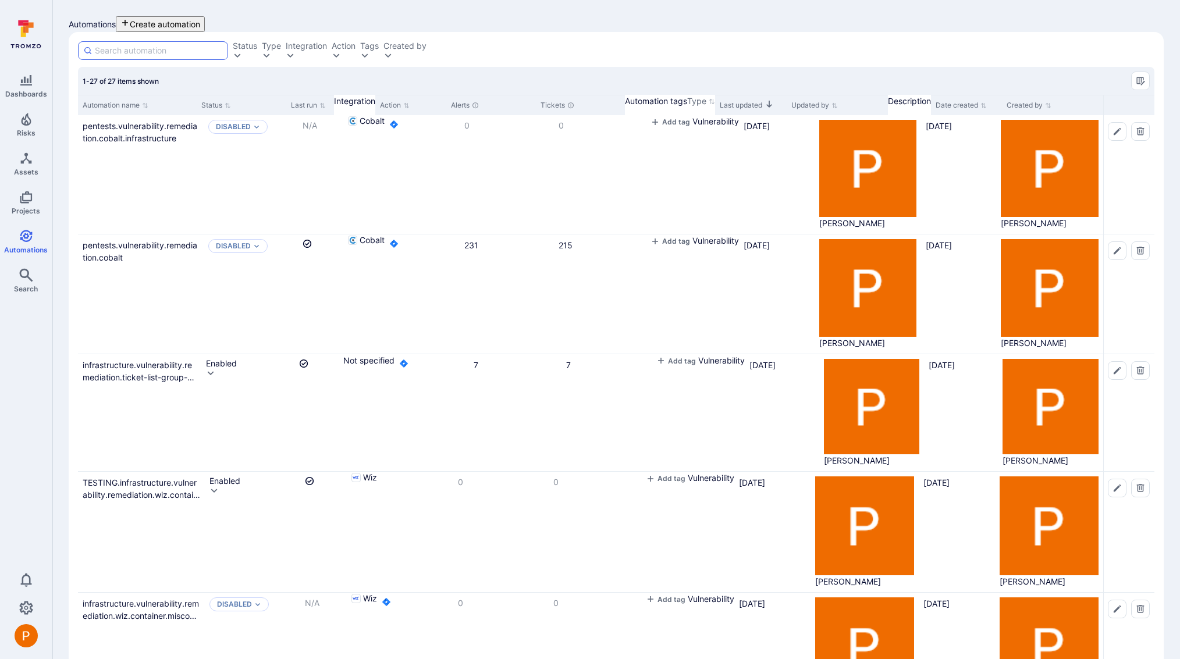
click at [144, 56] on input at bounding box center [159, 51] width 128 height 12
click at [36, 201] on link "Projects" at bounding box center [26, 203] width 52 height 34
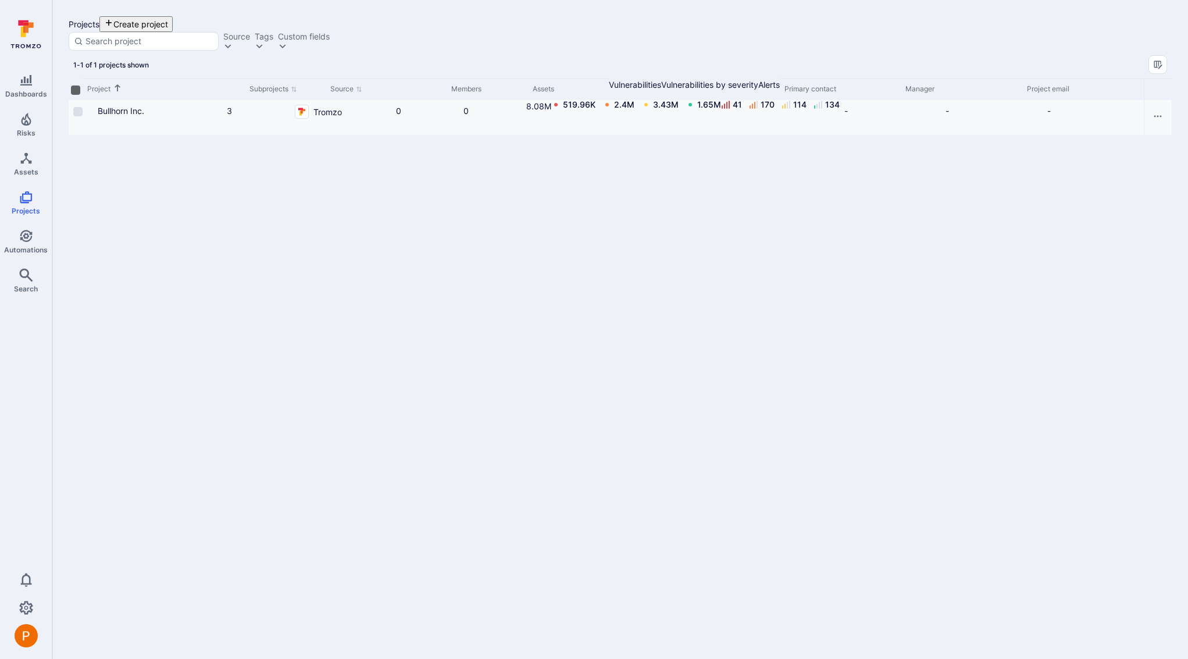
click at [92, 115] on icon "Cell for Project" at bounding box center [92, 115] width 0 height 0
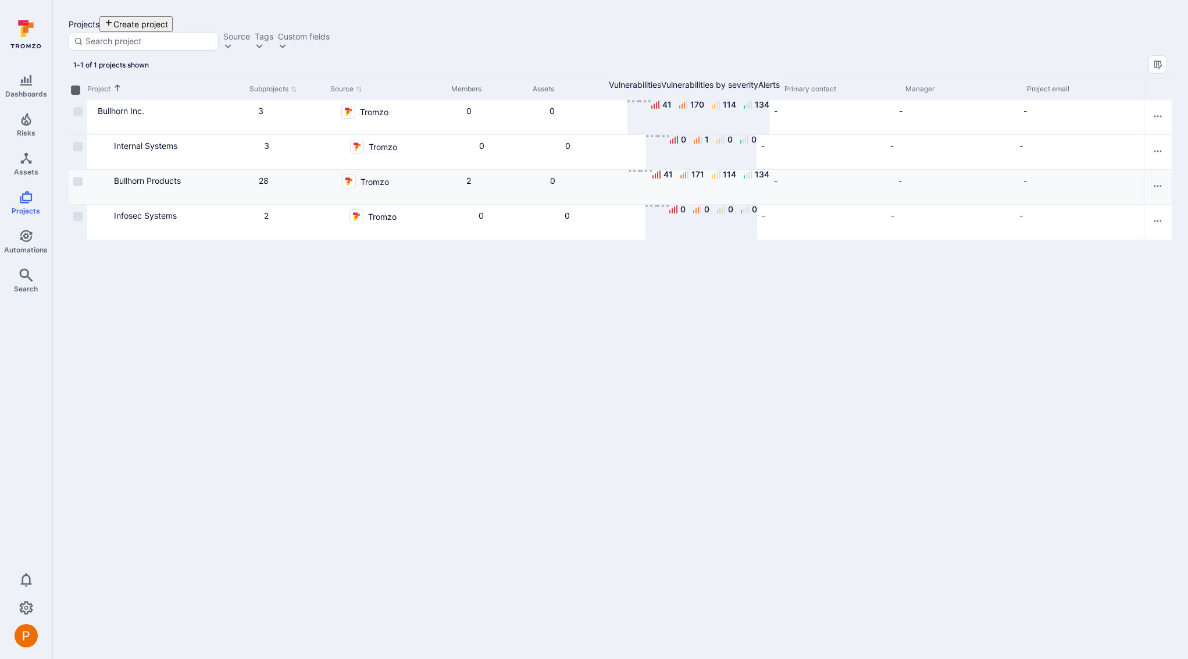
click at [114, 188] on button "Cell for Project" at bounding box center [111, 181] width 6 height 13
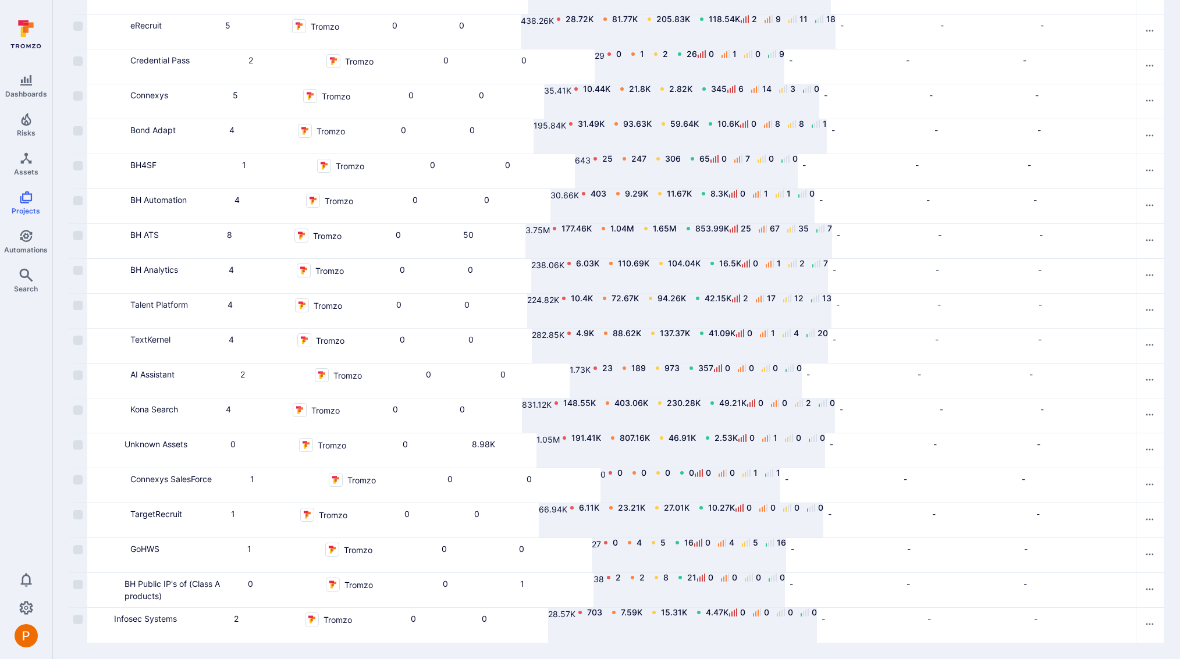
scroll to position [624, 0]
click at [166, 579] on link "BH Public IP's of (Class A products)" at bounding box center [171, 590] width 95 height 22
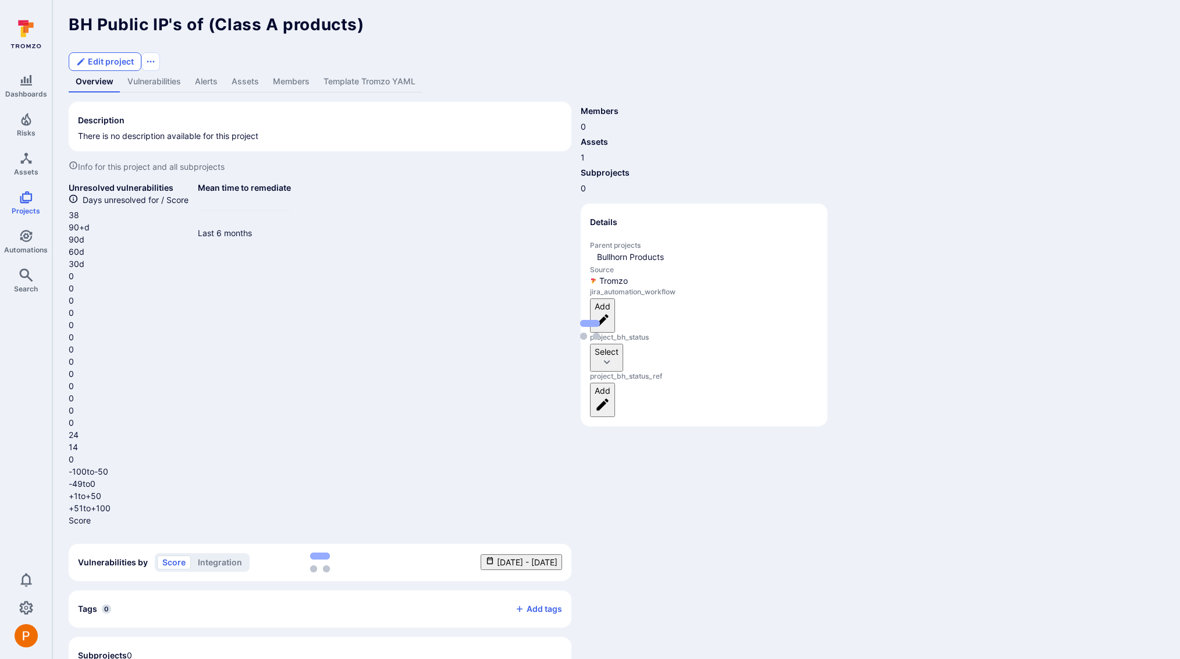
click at [141, 52] on button "Edit project" at bounding box center [105, 61] width 73 height 19
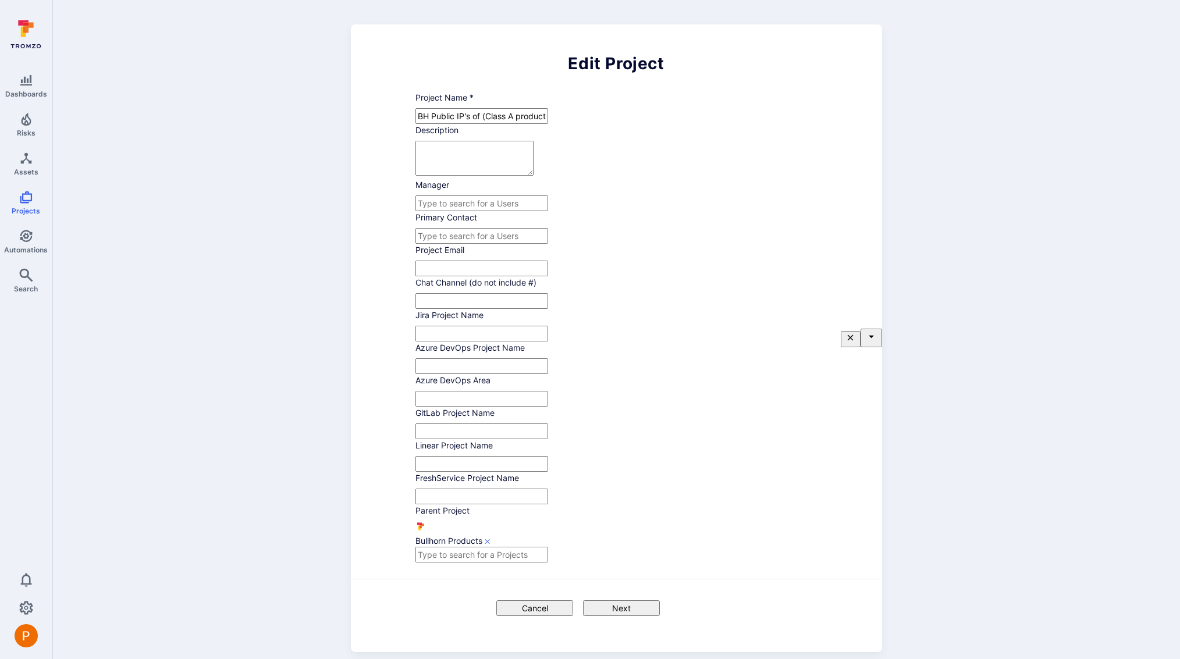
drag, startPoint x: 485, startPoint y: 122, endPoint x: 475, endPoint y: 119, distance: 10.3
click at [475, 119] on input "BH Public IP's of (Class A products)" at bounding box center [481, 116] width 133 height 16
click at [491, 123] on input "BH Public IP's of (Class A products)" at bounding box center [481, 116] width 133 height 16
click at [548, 121] on input "BH Public IP's of Class A products)" at bounding box center [481, 116] width 133 height 16
type input "Bullhorn Public IPs for Class A Products"
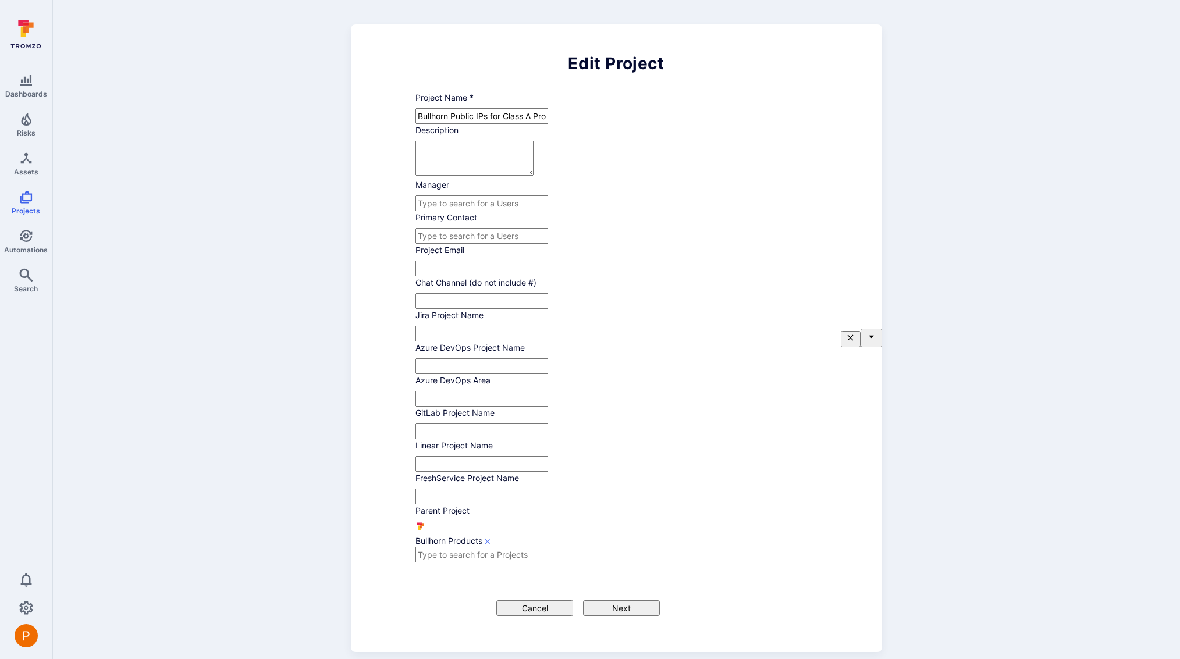
click at [852, 432] on div "Edit Project Project Name * Bullhorn Public IPs for Class A Products ​ Descript…" at bounding box center [616, 338] width 531 height 628
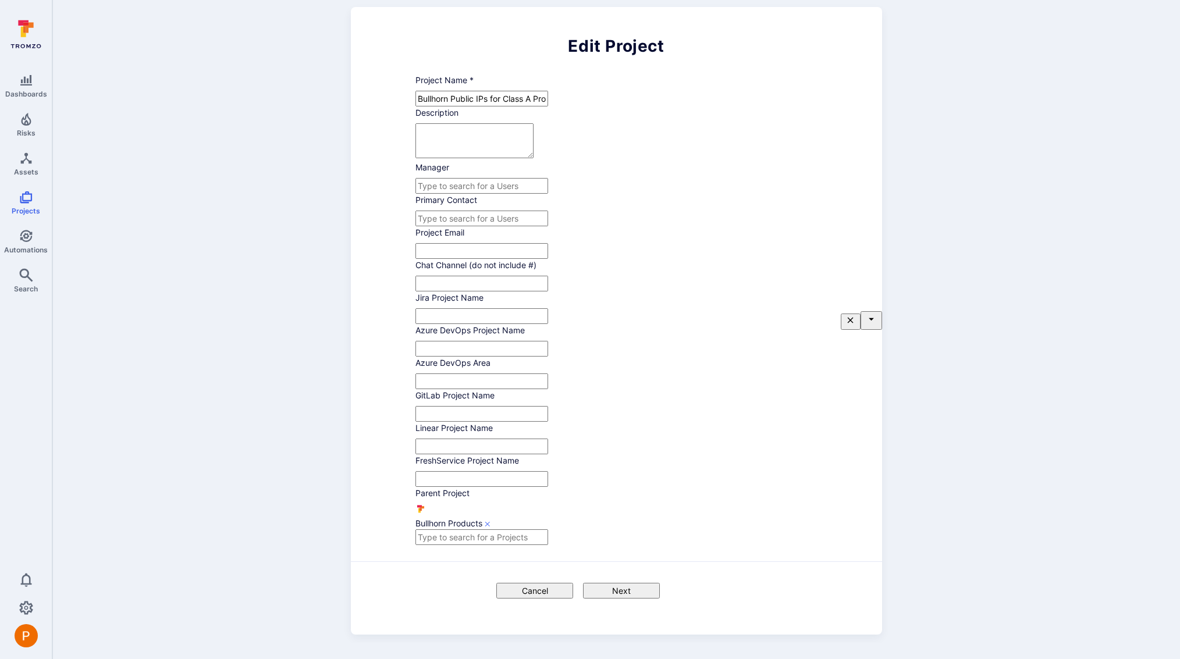
scroll to position [300, 0]
click at [597, 590] on button "Next" at bounding box center [621, 591] width 77 height 16
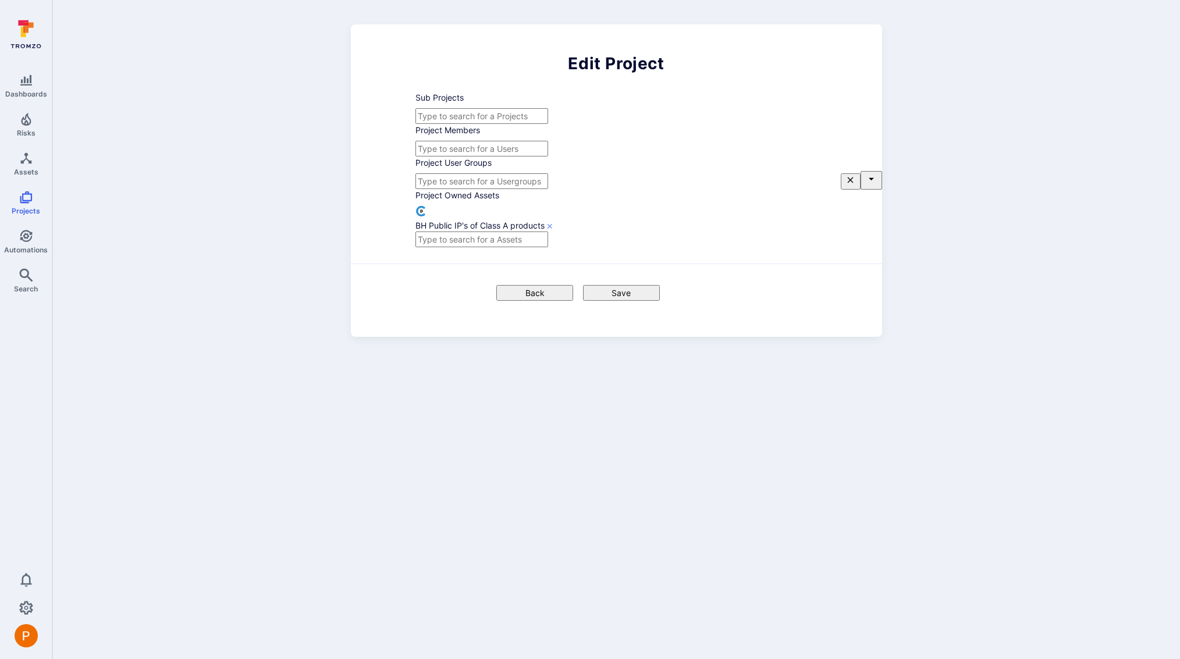
scroll to position [0, 0]
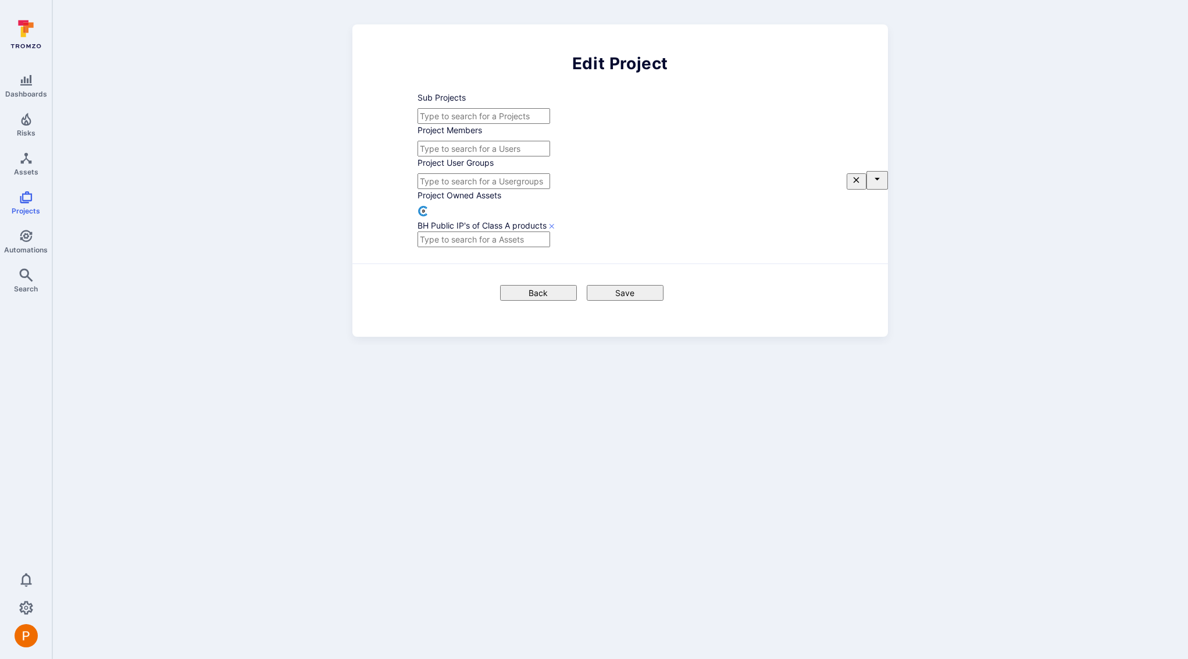
click at [635, 301] on button "Save" at bounding box center [625, 293] width 77 height 16
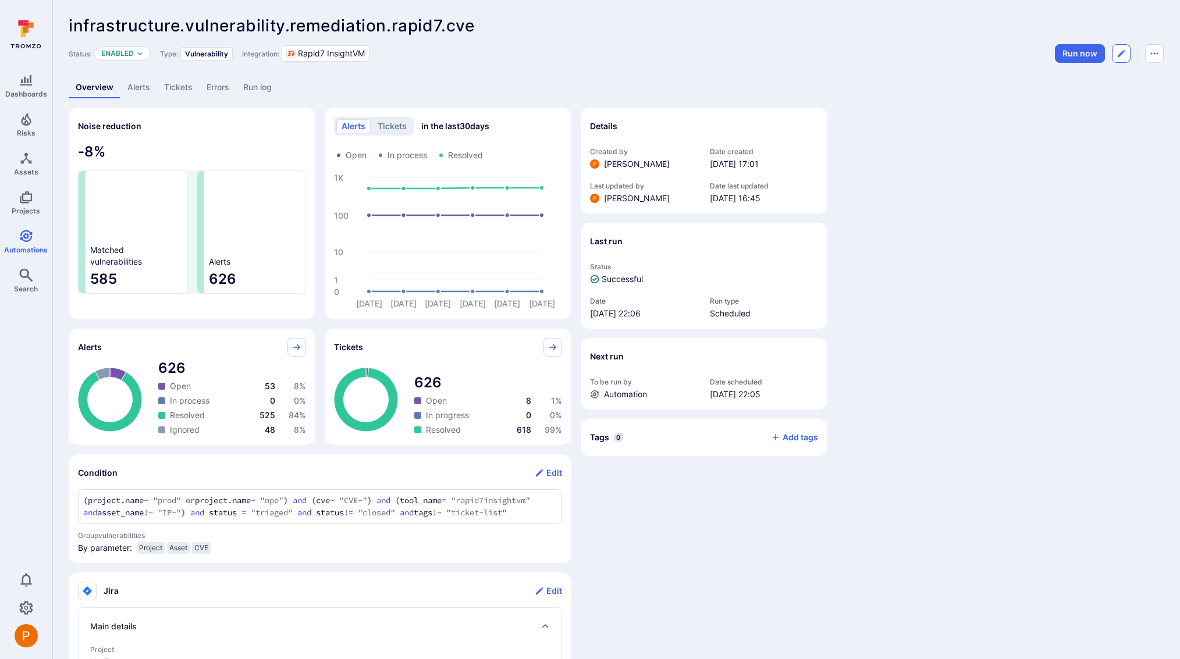
click at [1121, 55] on icon "Edit automation" at bounding box center [1120, 53] width 9 height 9
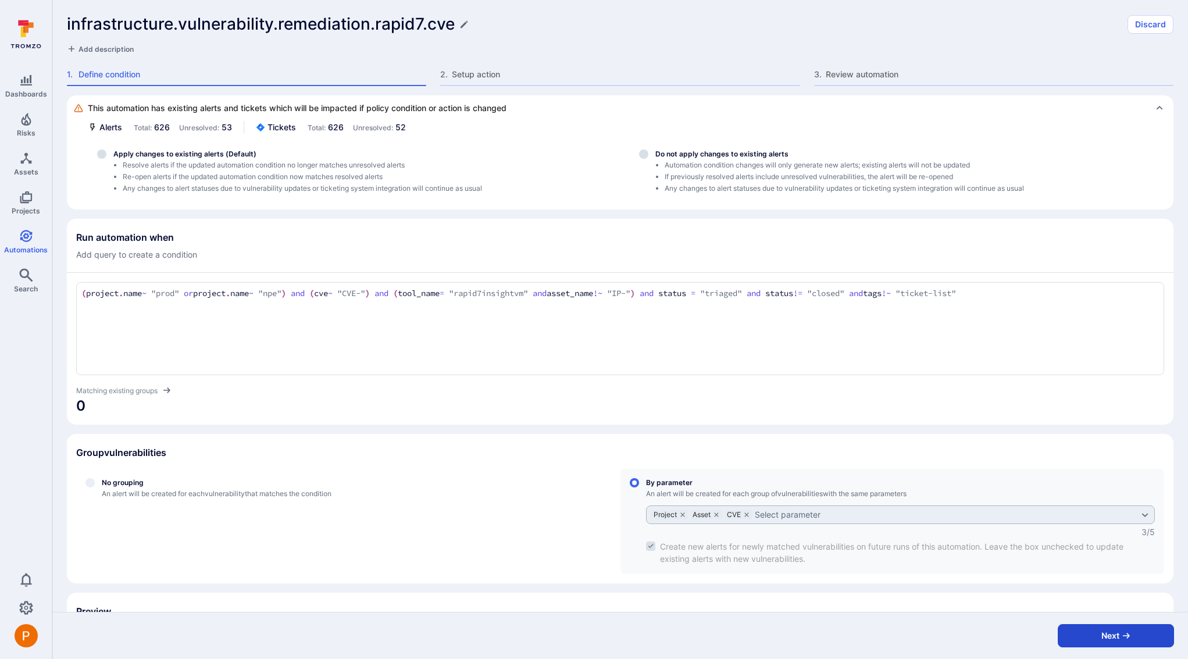
click at [1092, 635] on button "Next" at bounding box center [1116, 635] width 116 height 23
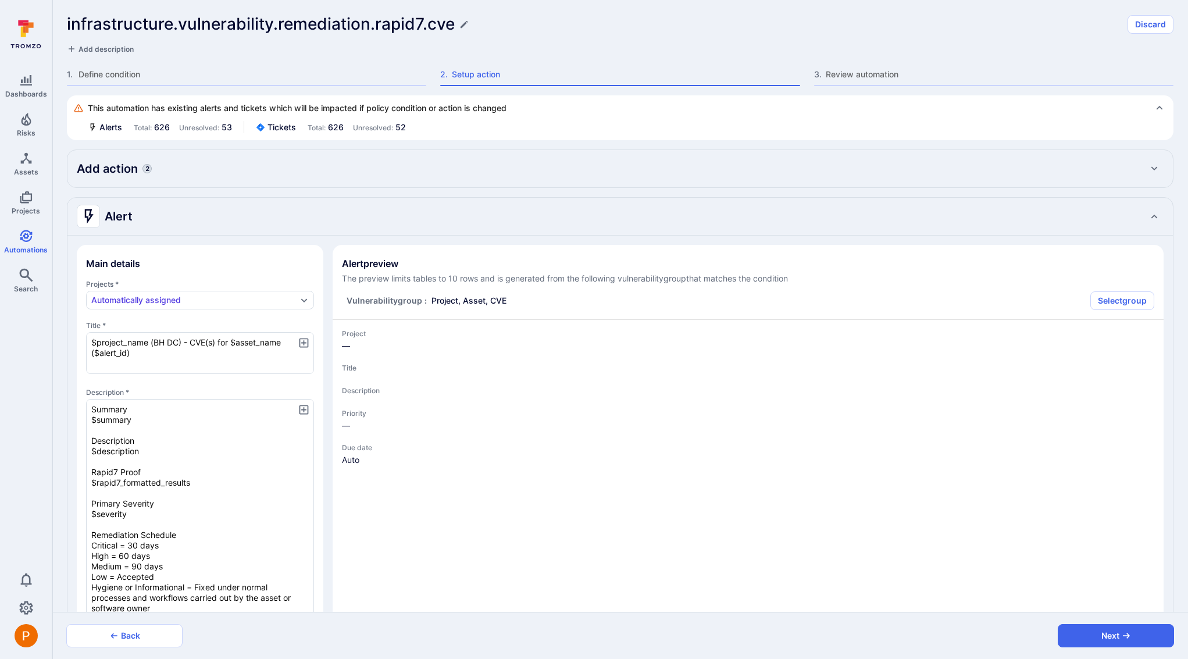
type textarea "x"
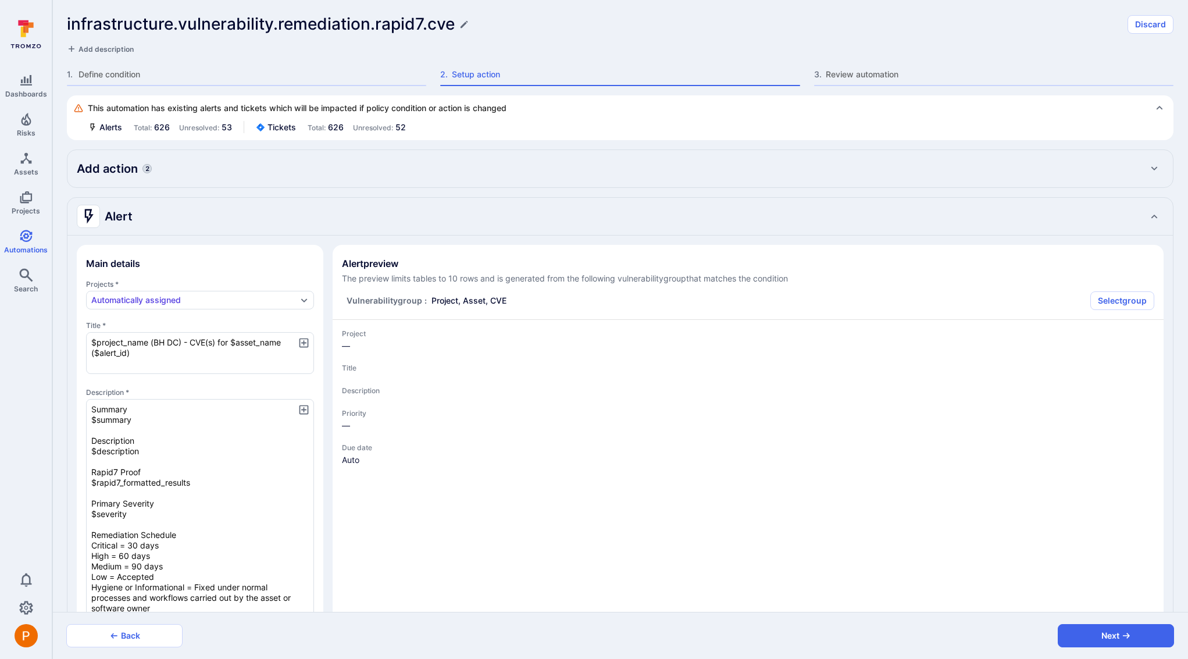
type textarea "x"
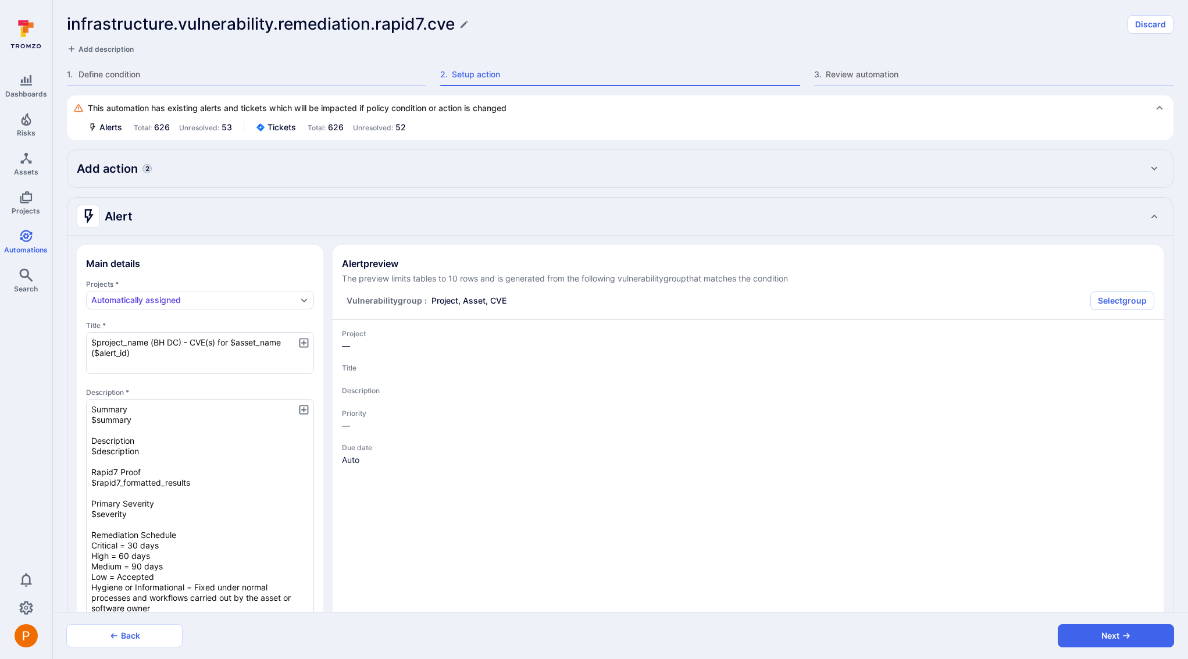
type textarea "x"
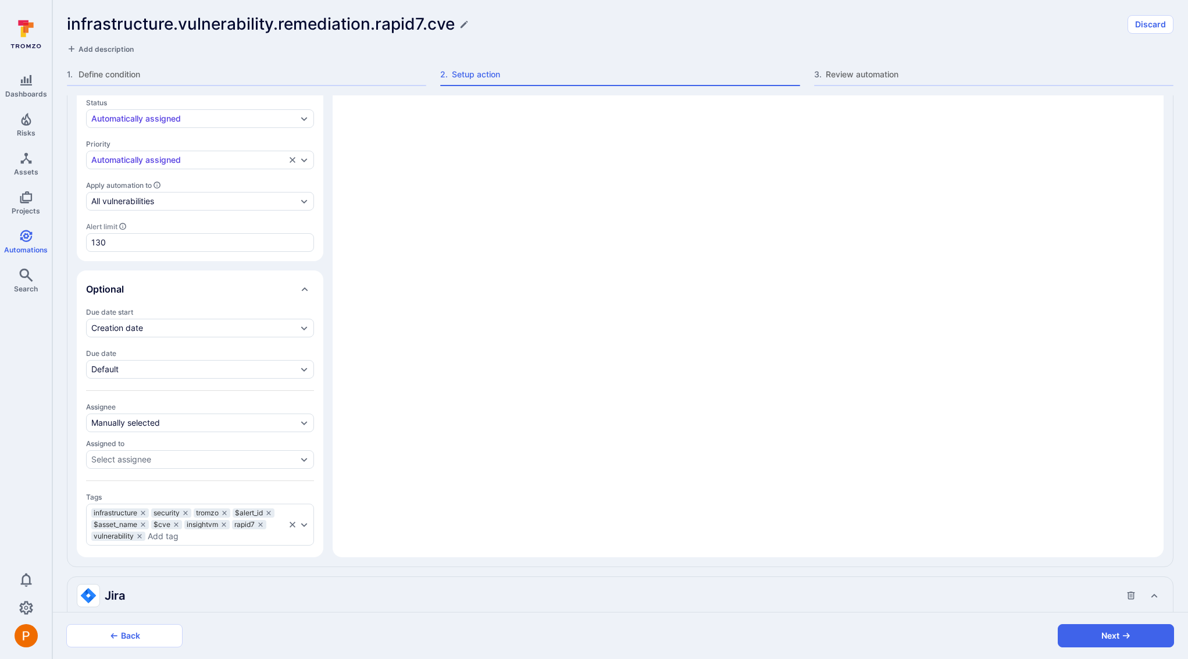
type textarea "x"
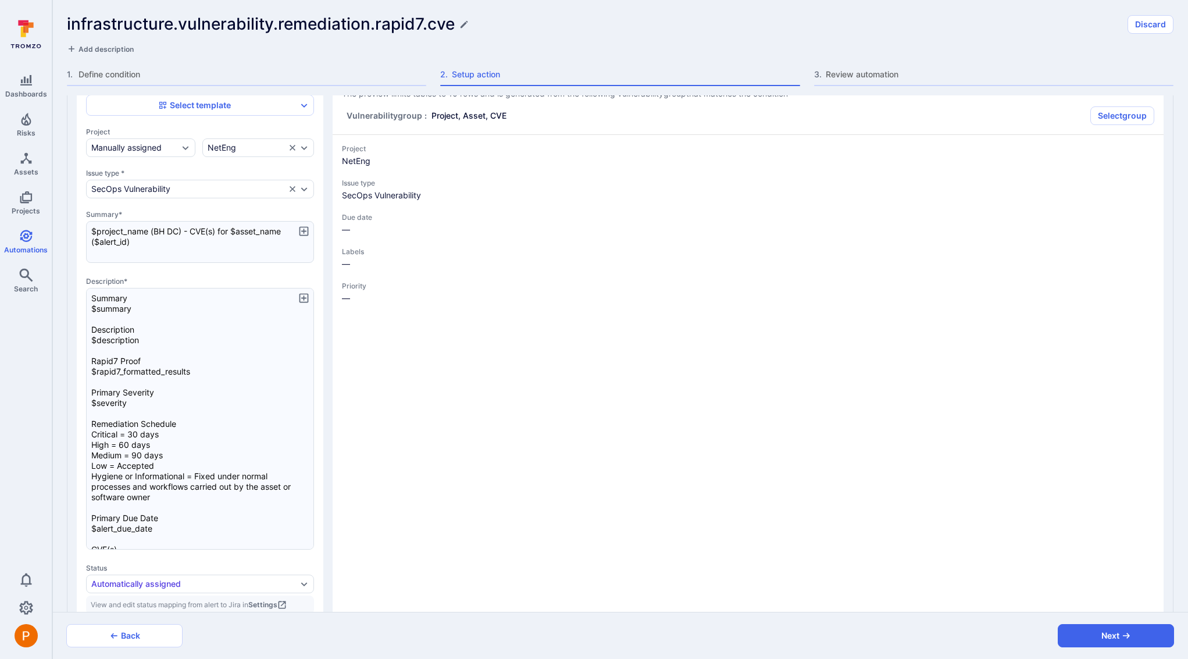
scroll to position [1142, 0]
type textarea "x"
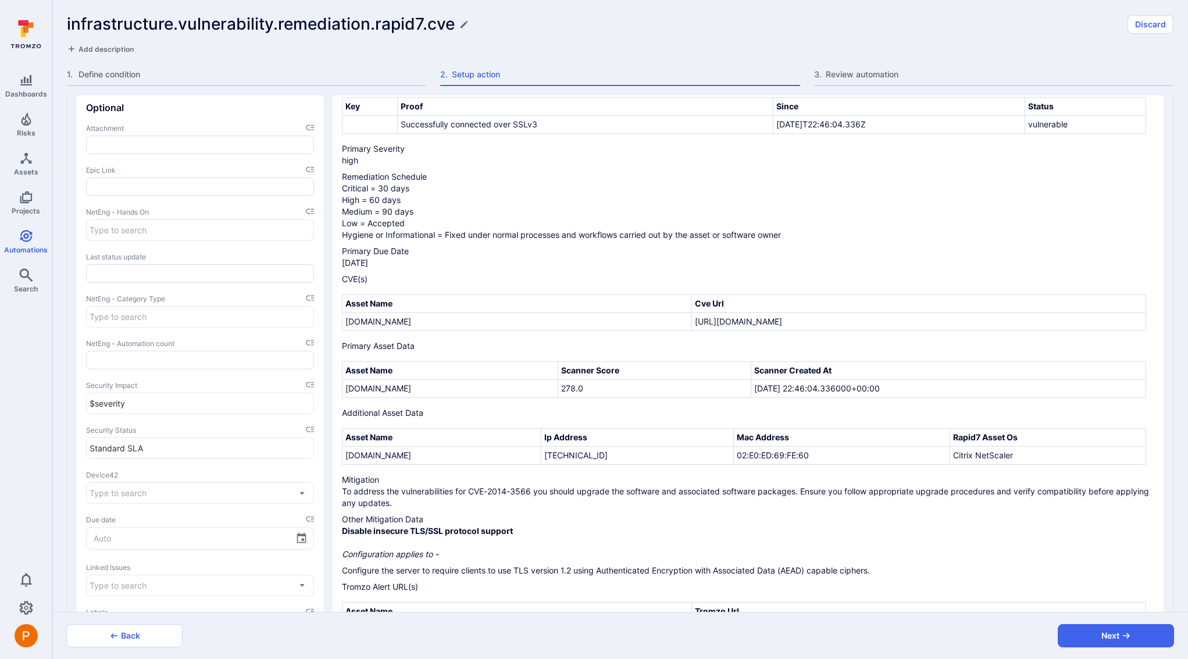
scroll to position [1740, 0]
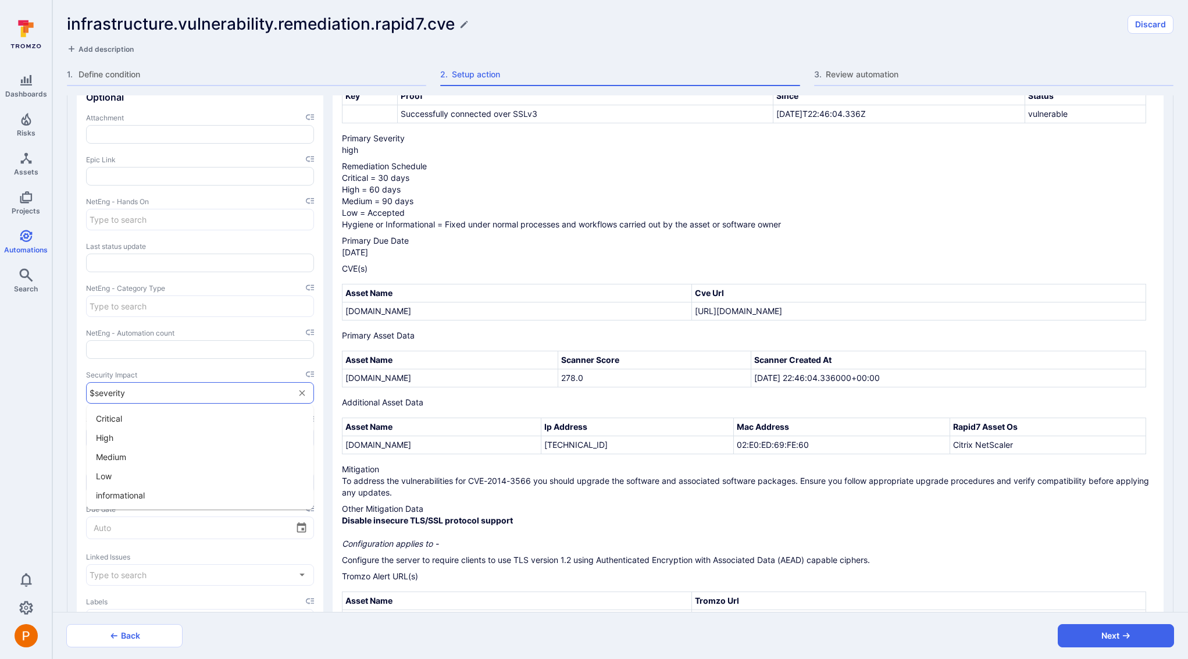
drag, startPoint x: 130, startPoint y: 394, endPoint x: 84, endPoint y: 393, distance: 46.5
click at [84, 393] on section "Optional Attachment Epic Link NetEng - Hands On ​ Last status update NetEng - C…" at bounding box center [200, 417] width 247 height 676
click at [326, 374] on div "Main details Select template Project Manually assigned NetEng Issue type * SecO…" at bounding box center [620, 107] width 1106 height 1312
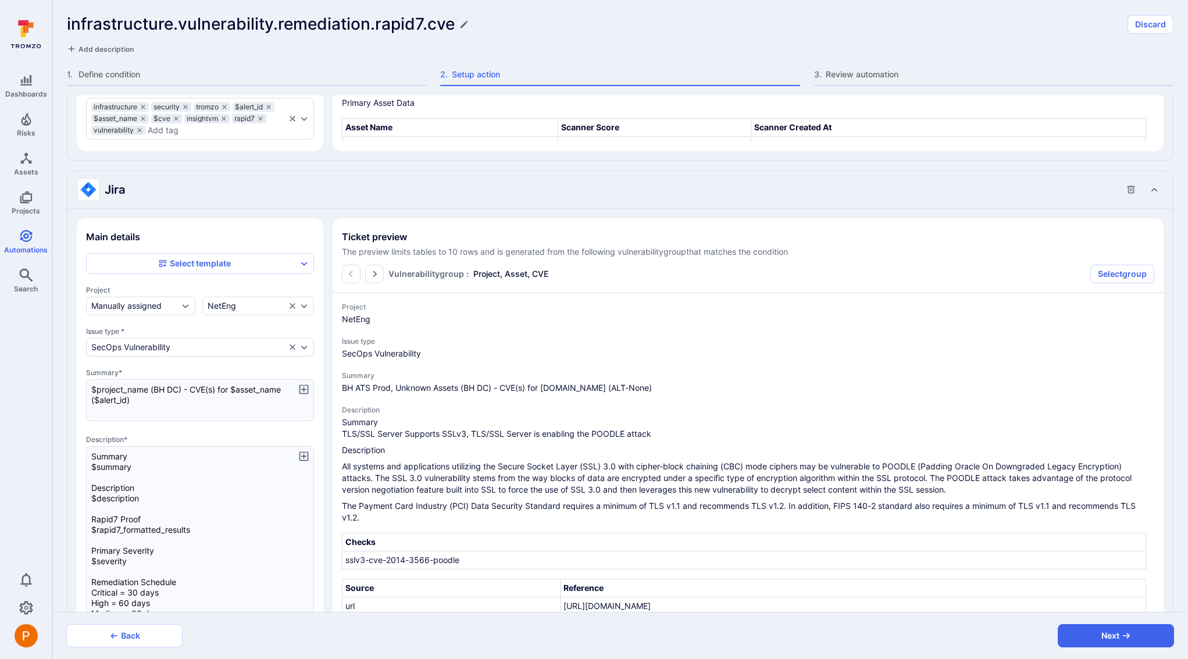
scroll to position [957, 0]
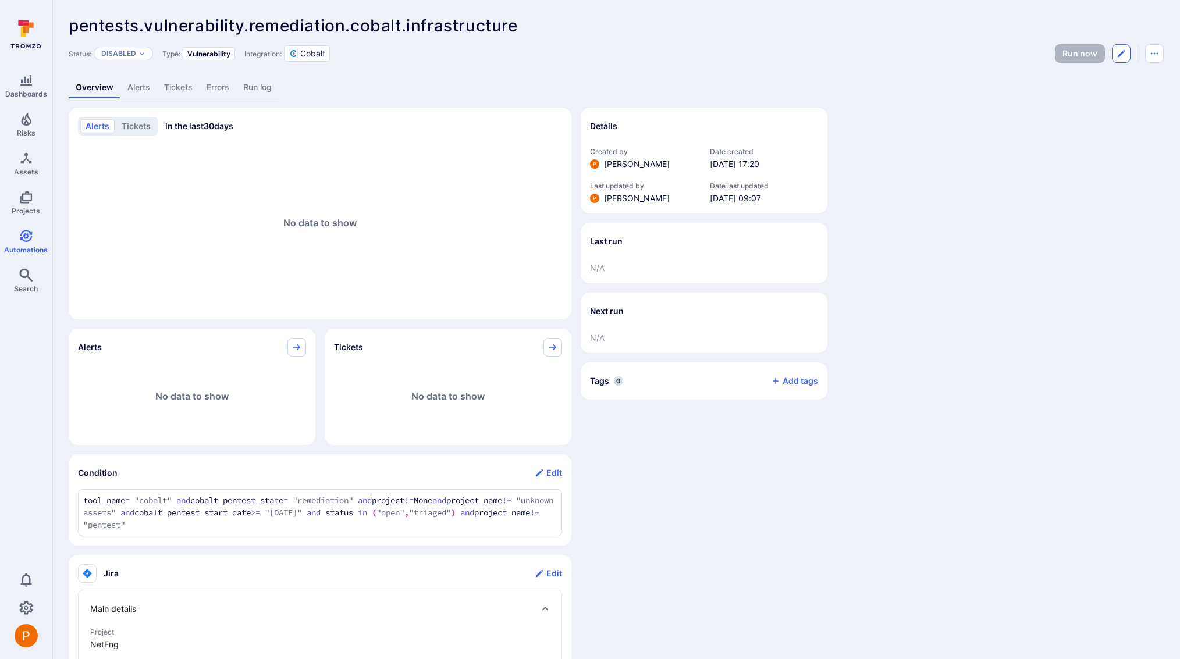
click at [1120, 58] on icon "Edit automation" at bounding box center [1120, 53] width 9 height 9
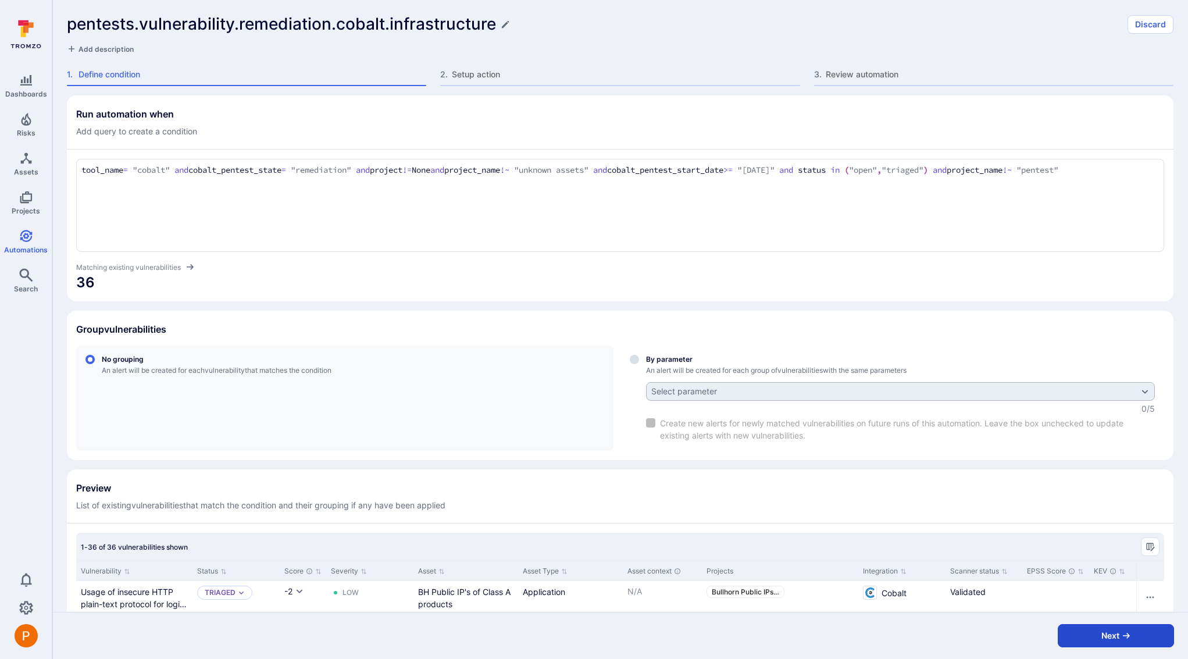
click at [1099, 640] on button "Next" at bounding box center [1116, 635] width 116 height 23
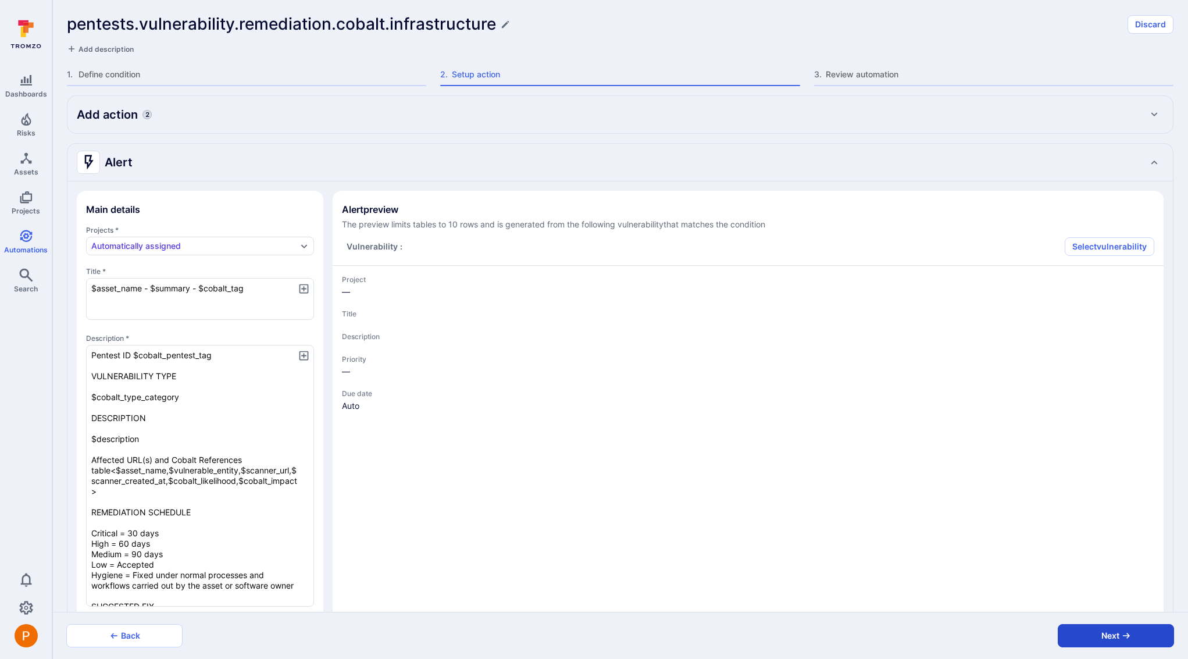
type textarea "x"
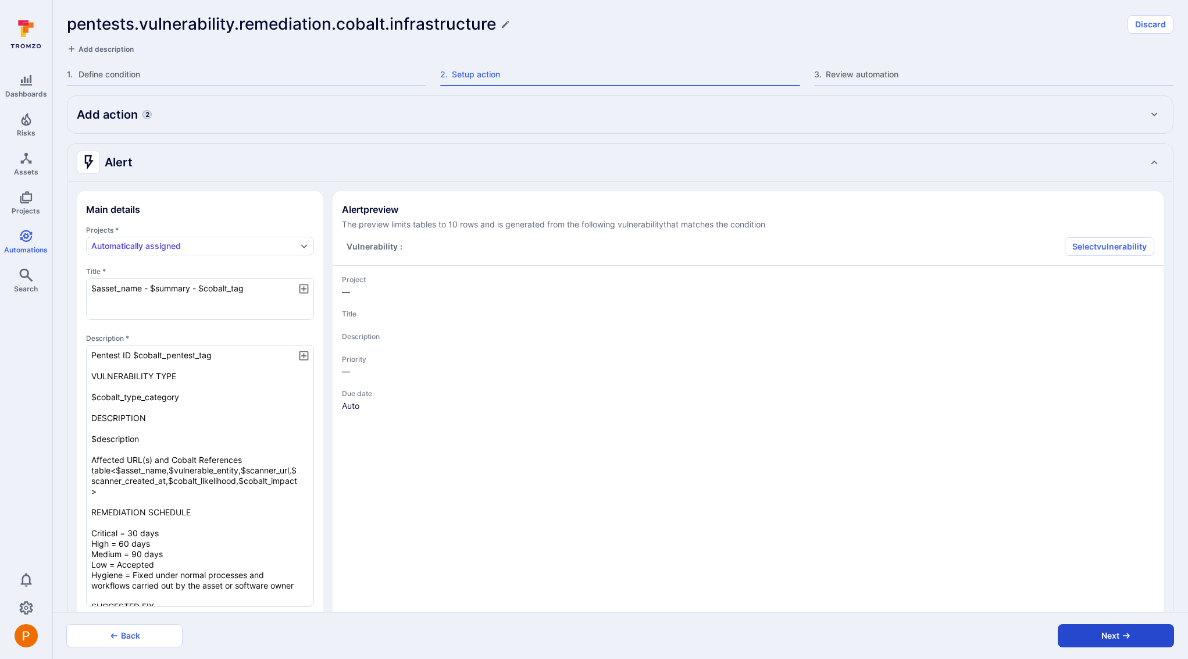
type textarea "x"
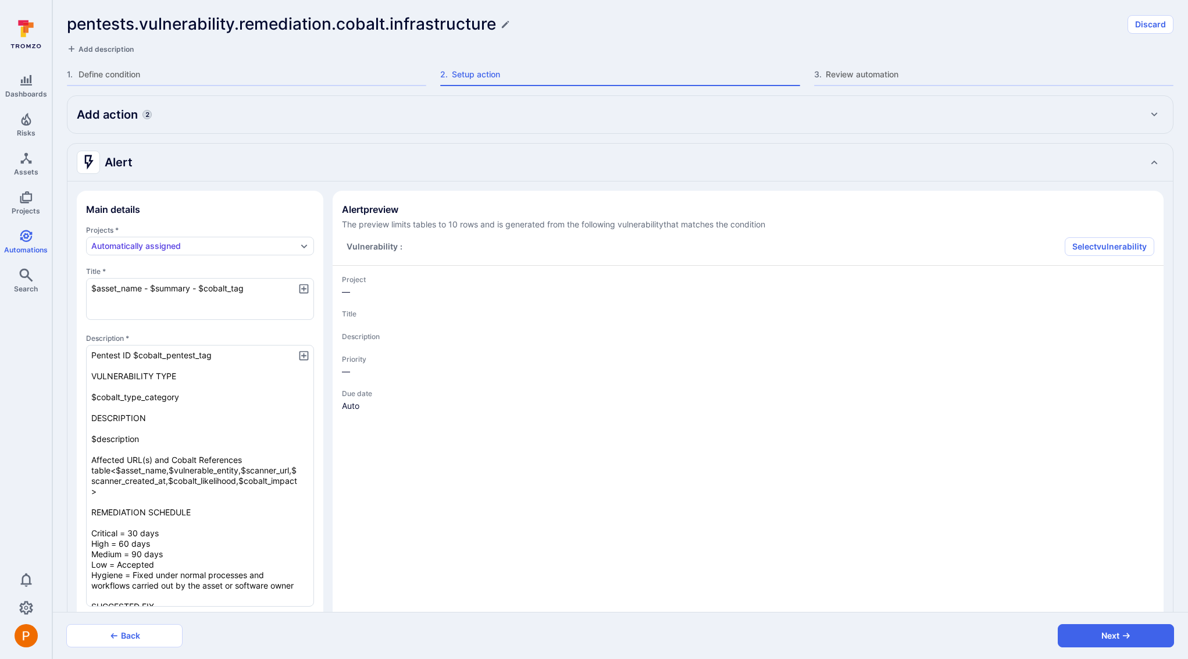
type textarea "x"
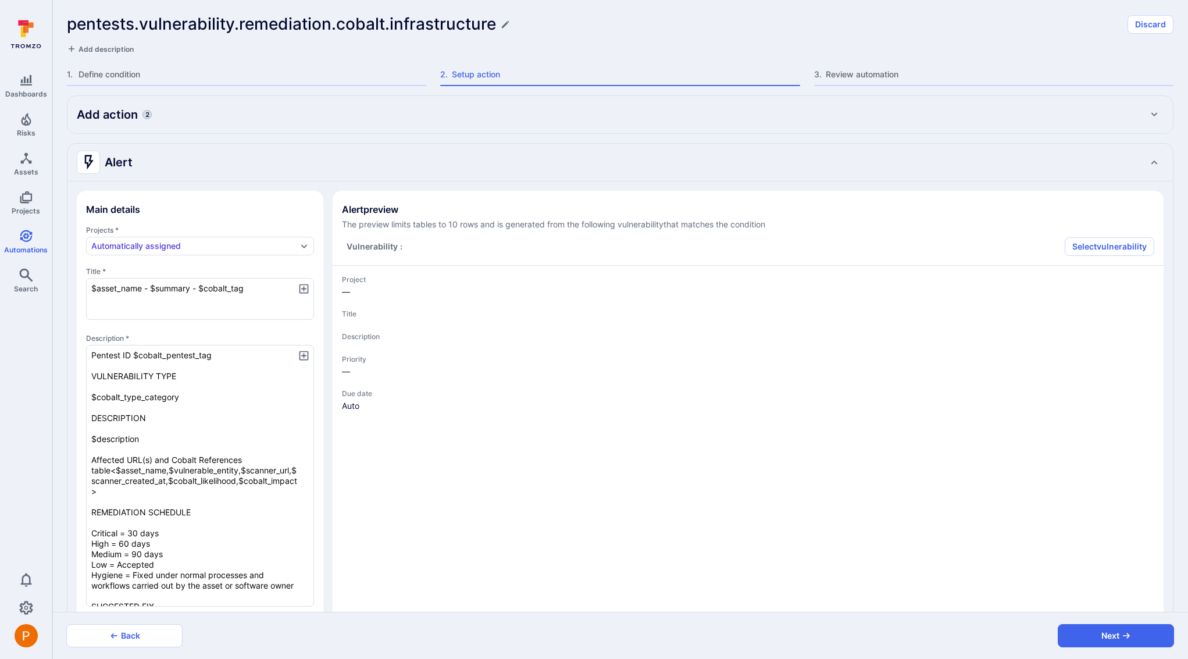
type textarea "x"
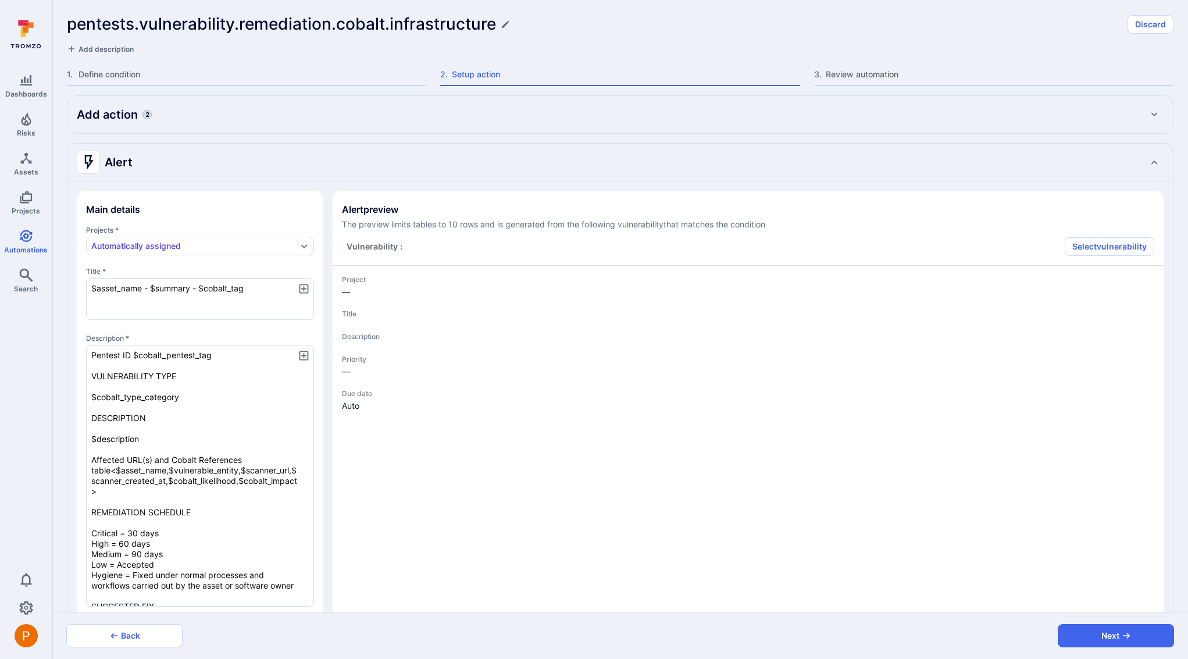
type textarea "x"
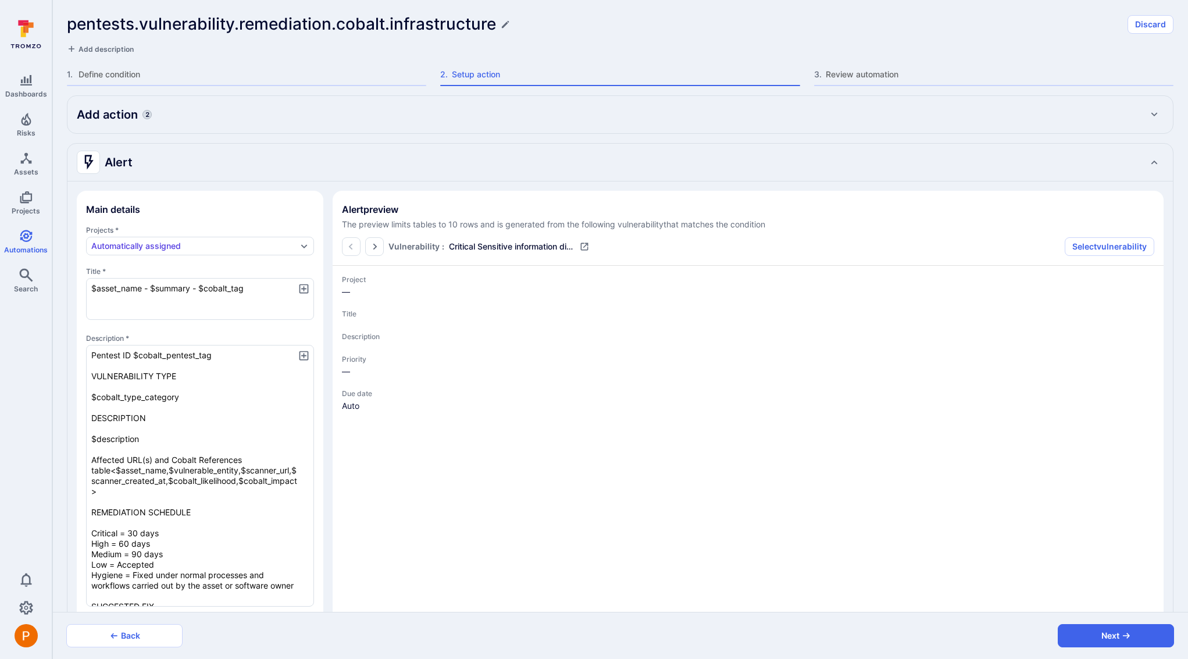
type textarea "x"
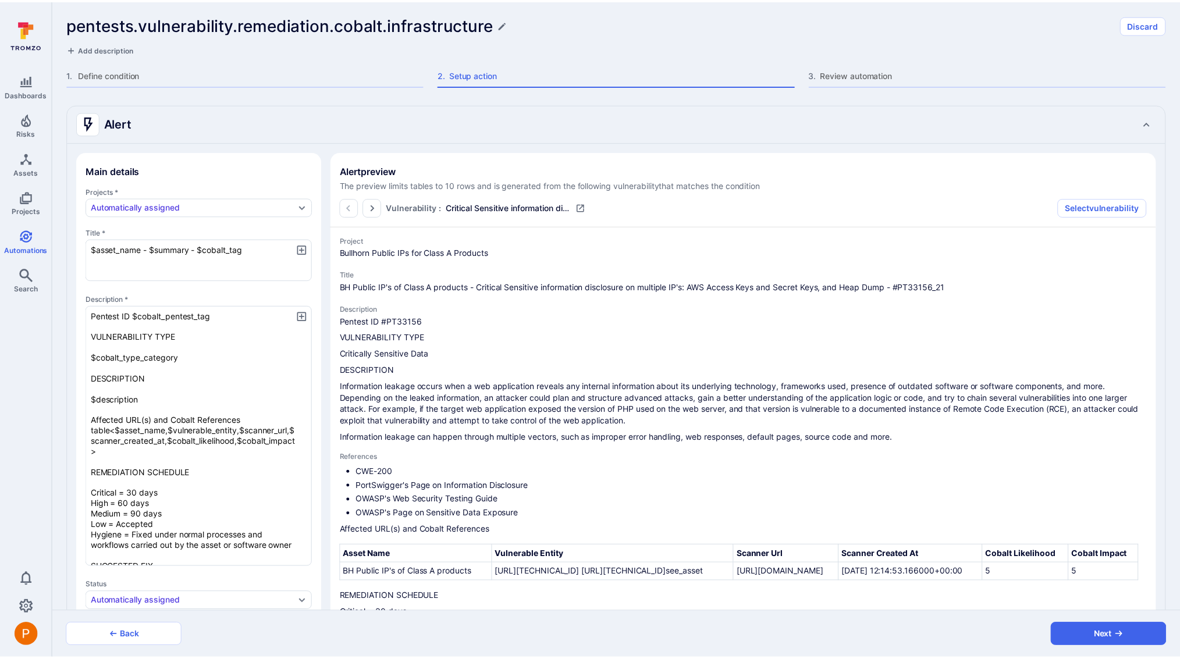
scroll to position [38, 0]
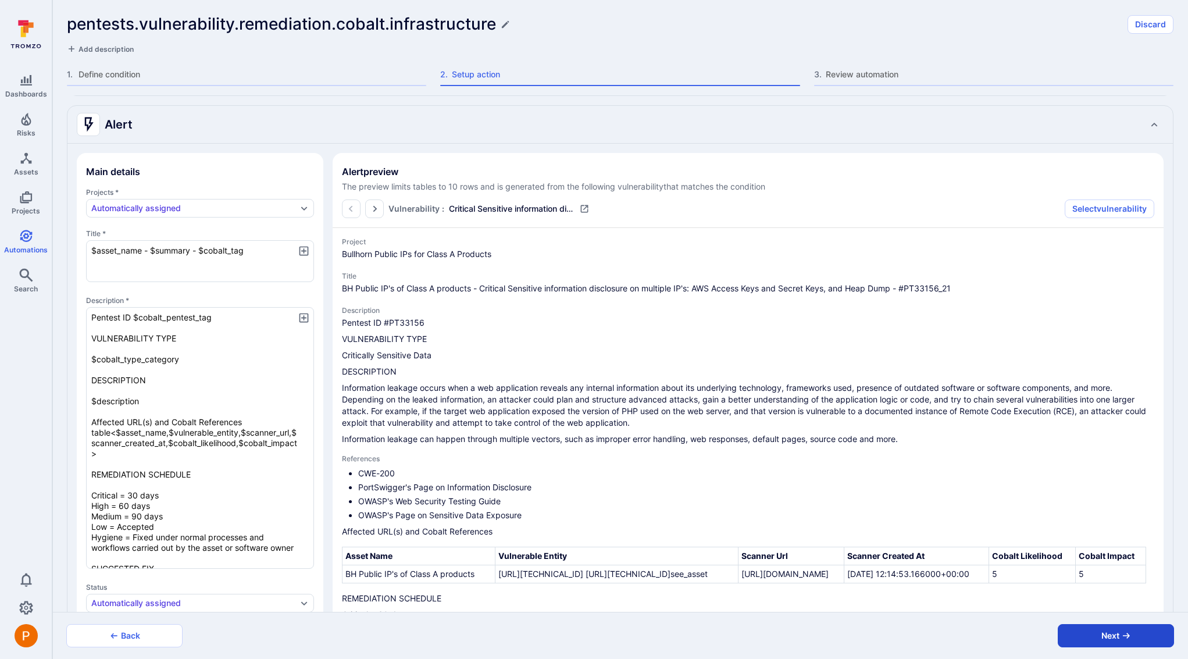
click at [1124, 632] on icon "button" at bounding box center [1126, 635] width 9 height 9
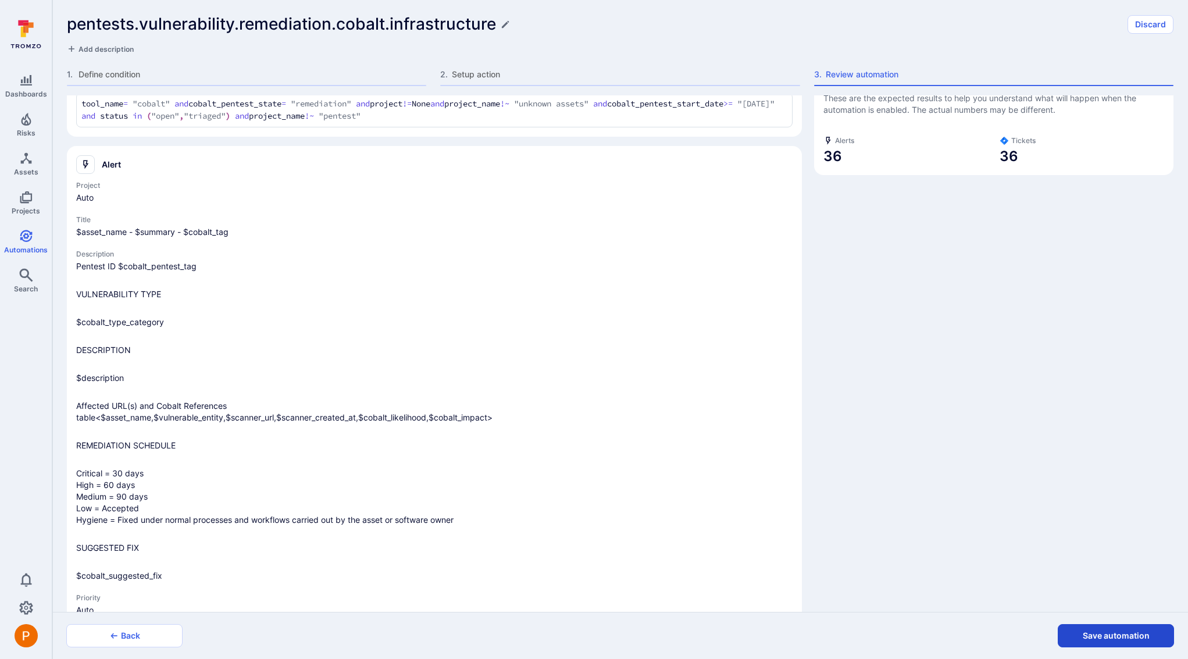
click at [1126, 632] on button "Save automation" at bounding box center [1116, 635] width 116 height 23
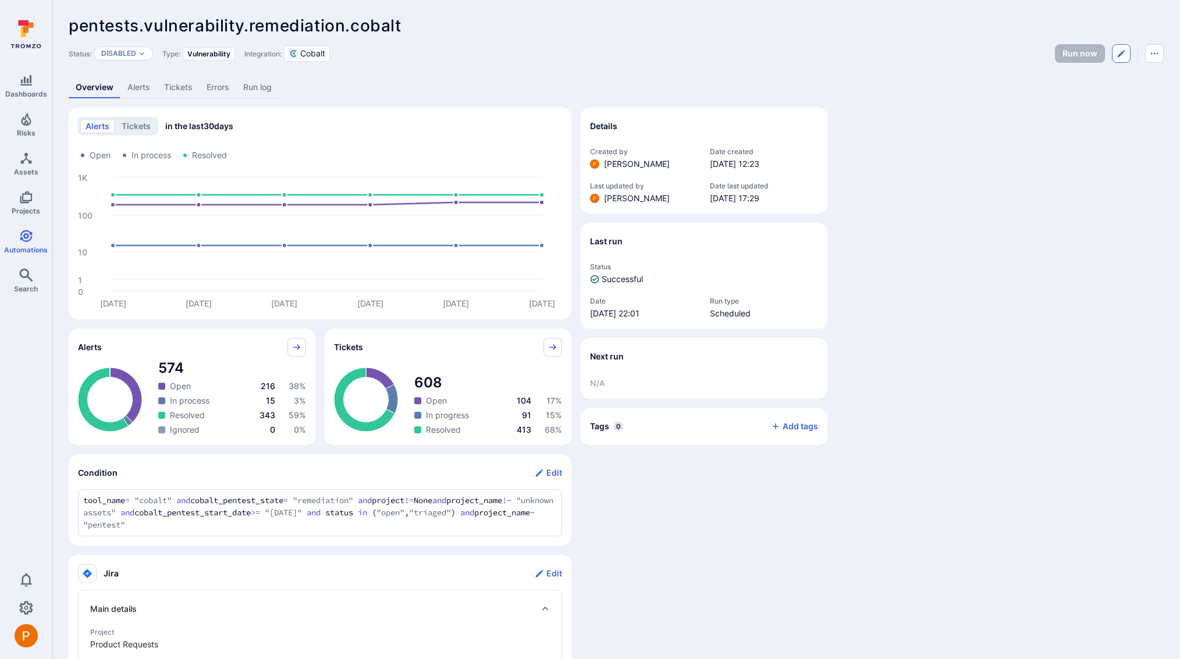
click at [1126, 55] on button "Edit automation" at bounding box center [1121, 53] width 19 height 19
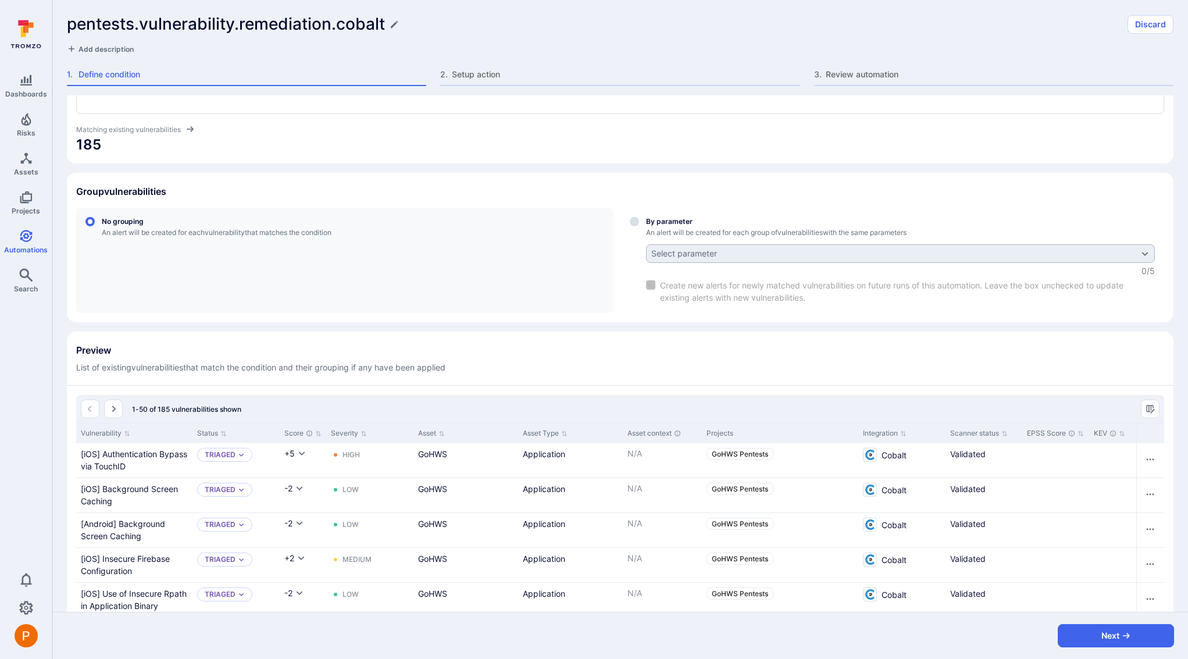
scroll to position [133, 0]
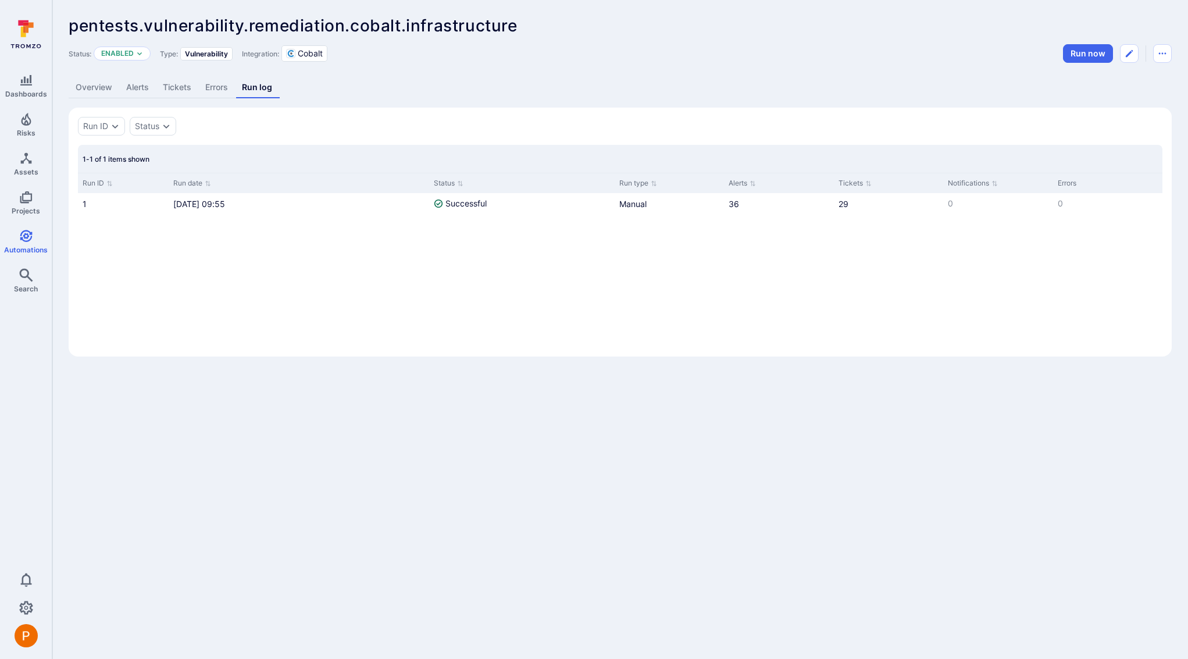
click at [226, 89] on link "Errors" at bounding box center [216, 88] width 37 height 22
click at [254, 95] on link "Run log" at bounding box center [259, 88] width 42 height 22
click at [215, 94] on link "Errors" at bounding box center [216, 88] width 37 height 22
click at [261, 96] on link "Run log" at bounding box center [259, 88] width 42 height 22
click at [173, 90] on link "Tickets" at bounding box center [177, 88] width 42 height 22
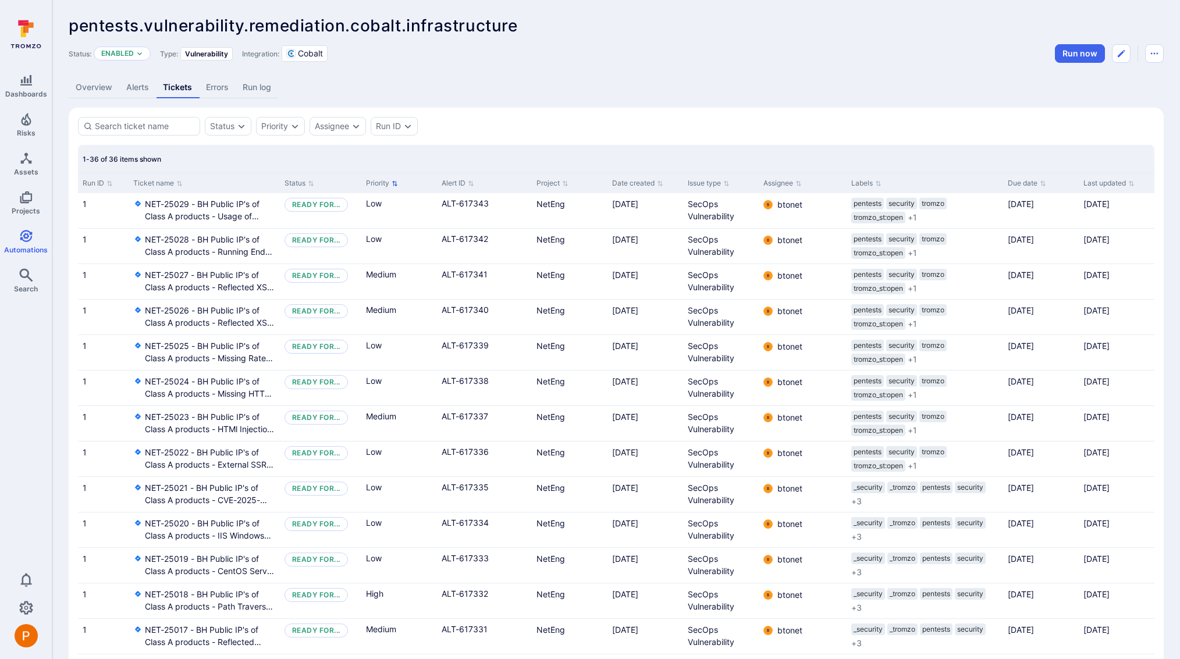
click at [387, 181] on button "Priority" at bounding box center [382, 183] width 32 height 9
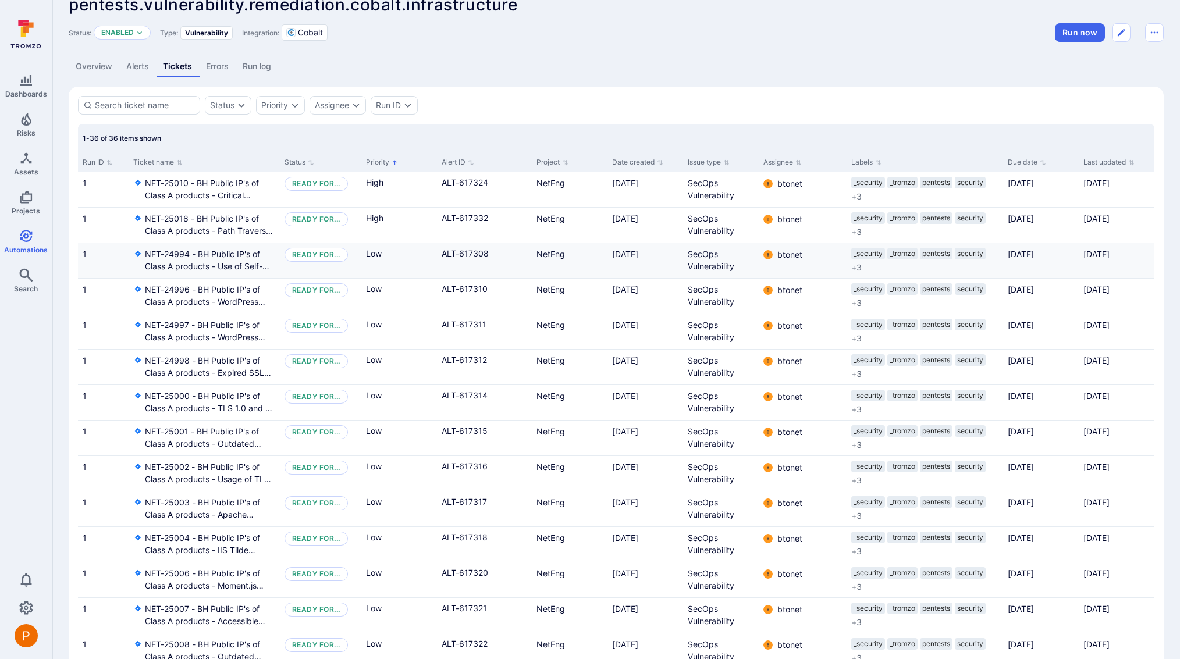
scroll to position [19, 0]
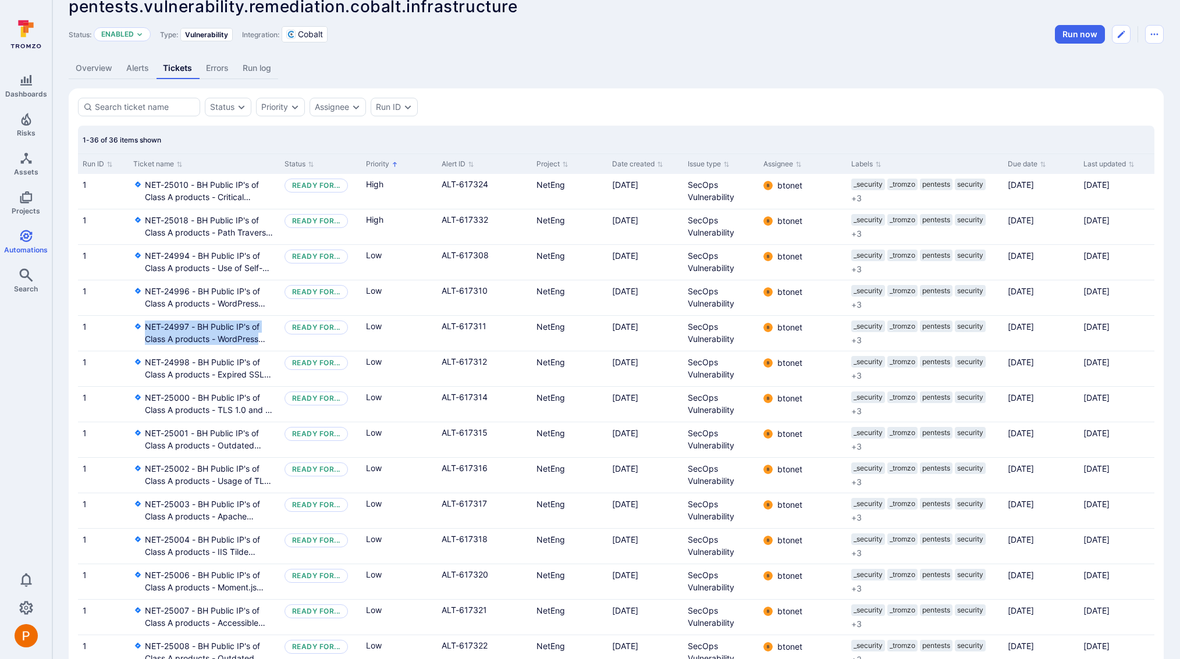
click at [98, 68] on link "Overview" at bounding box center [94, 69] width 51 height 22
